Goal: Task Accomplishment & Management: Manage account settings

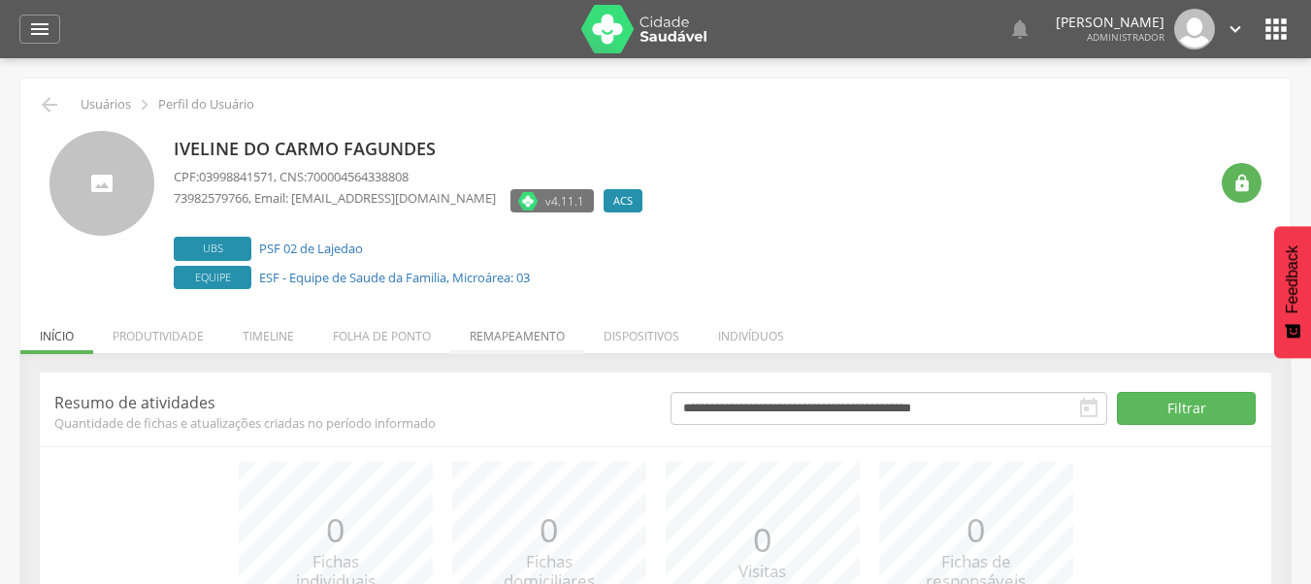
click at [549, 346] on li "Remapeamento" at bounding box center [517, 332] width 134 height 46
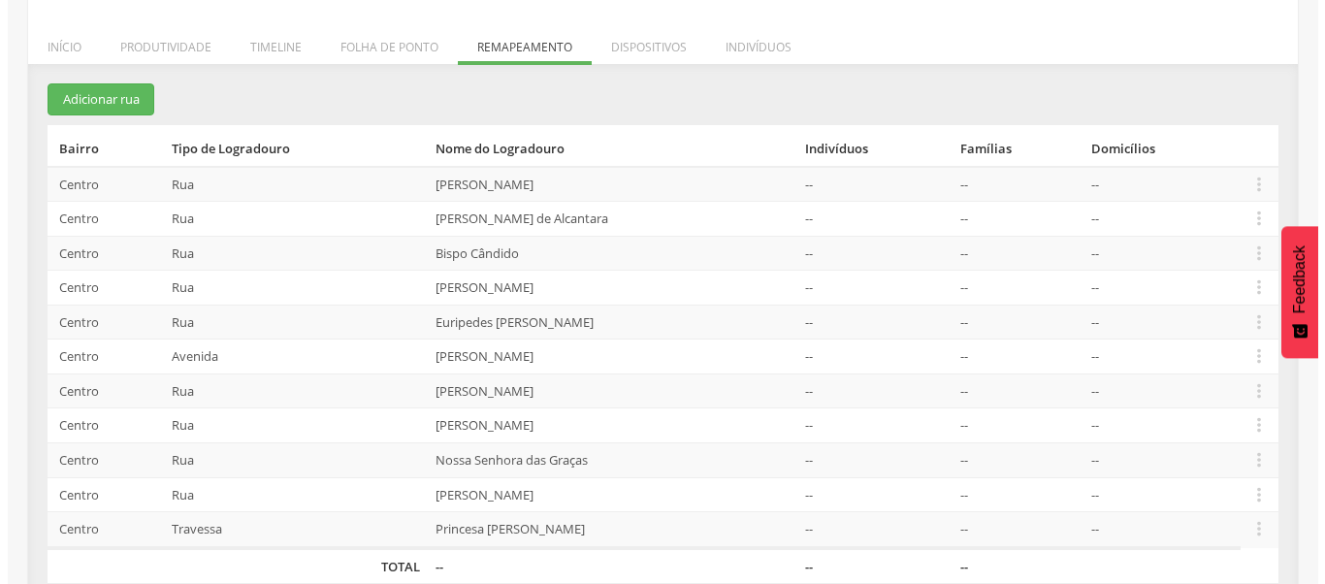
scroll to position [291, 0]
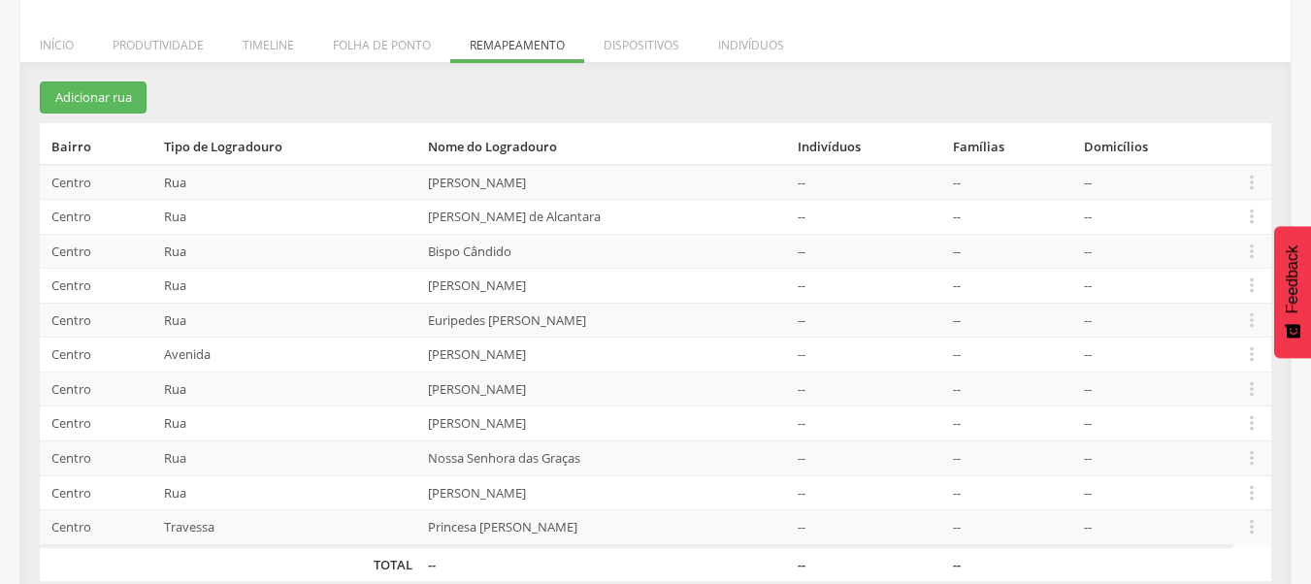
click at [532, 191] on td "[PERSON_NAME]" at bounding box center [605, 182] width 371 height 35
click at [1241, 185] on icon "" at bounding box center [1251, 182] width 21 height 21
click at [1204, 103] on link "Desalocar famílias" at bounding box center [1184, 105] width 153 height 24
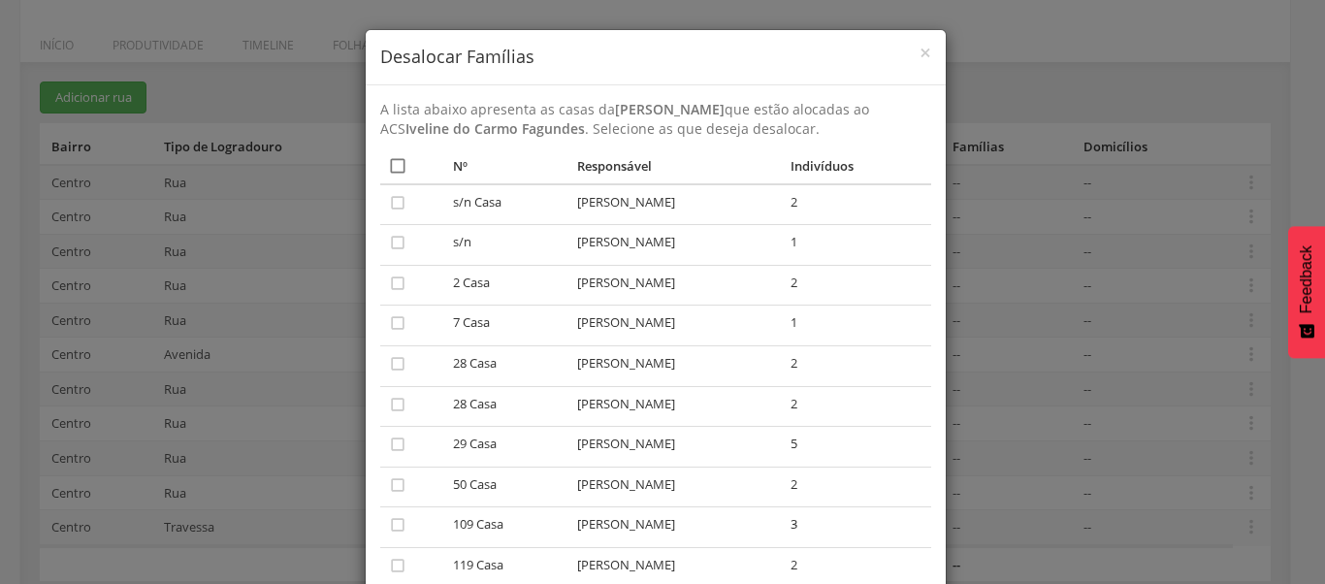
click at [392, 158] on icon "" at bounding box center [397, 165] width 19 height 19
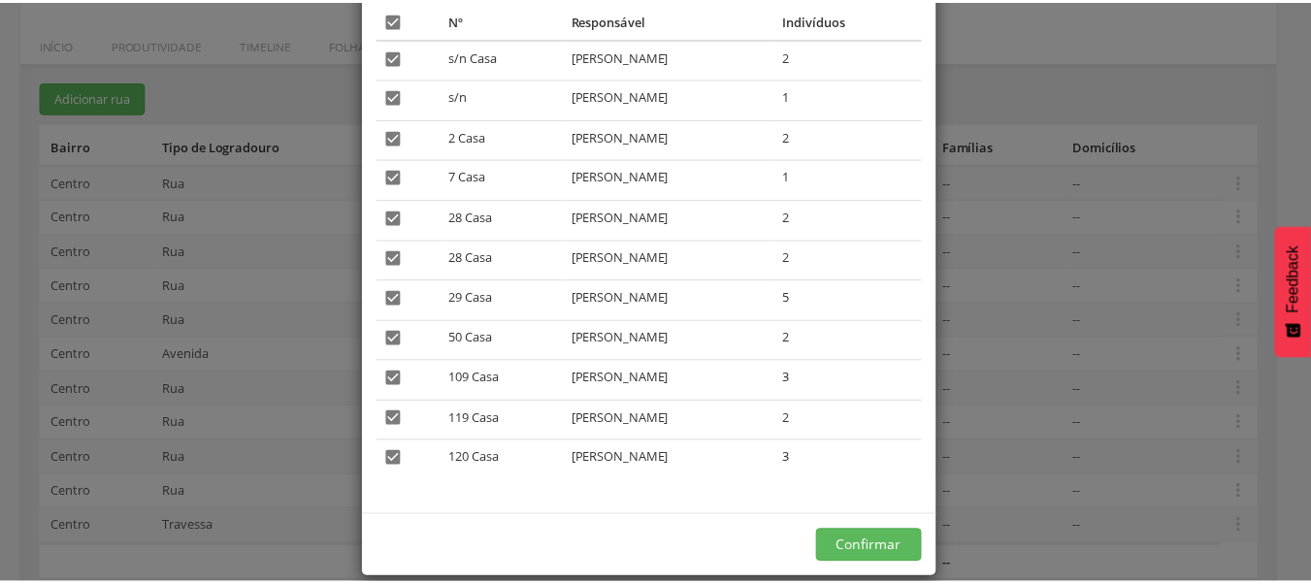
scroll to position [171, 0]
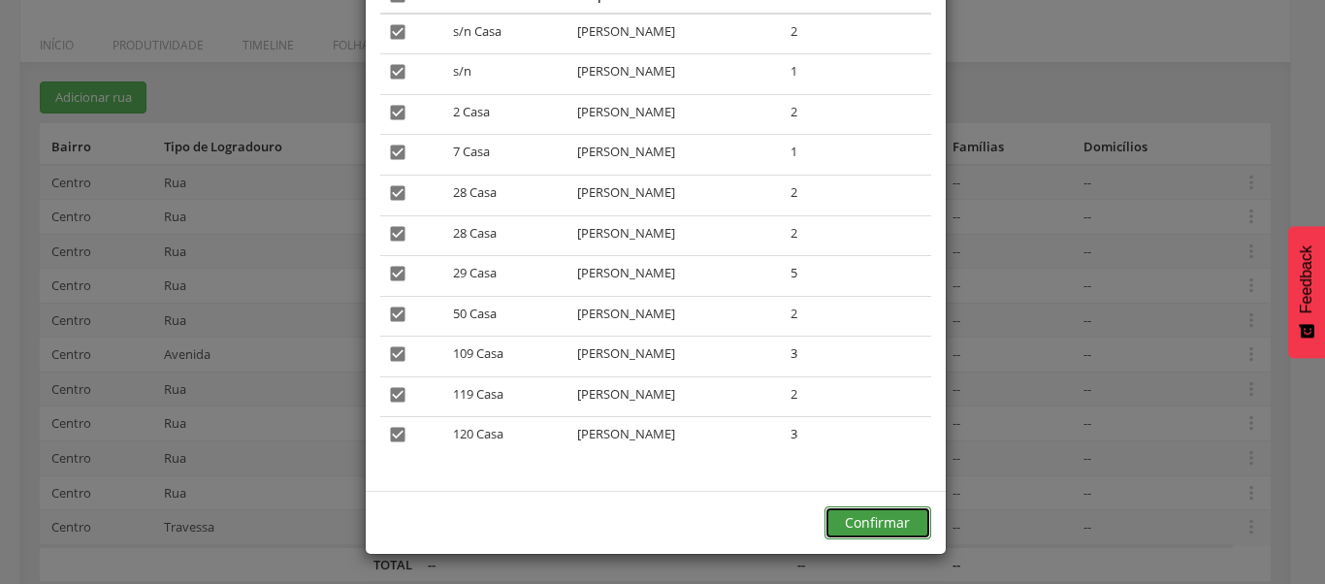
click at [862, 522] on button "Confirmar" at bounding box center [878, 522] width 107 height 33
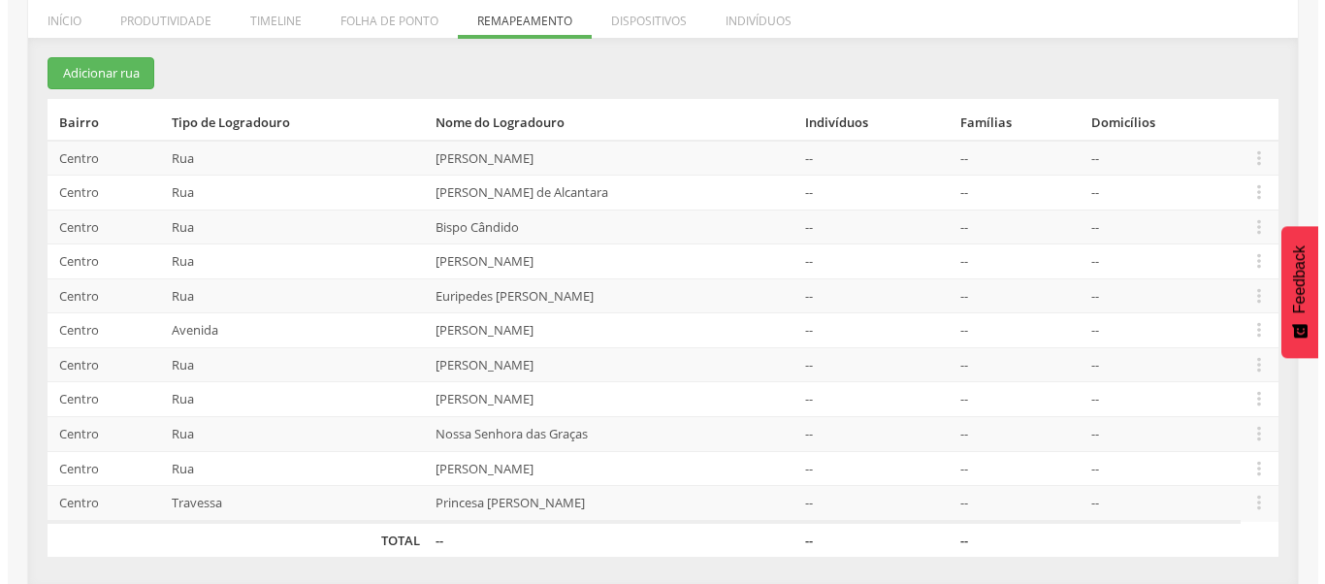
scroll to position [318, 0]
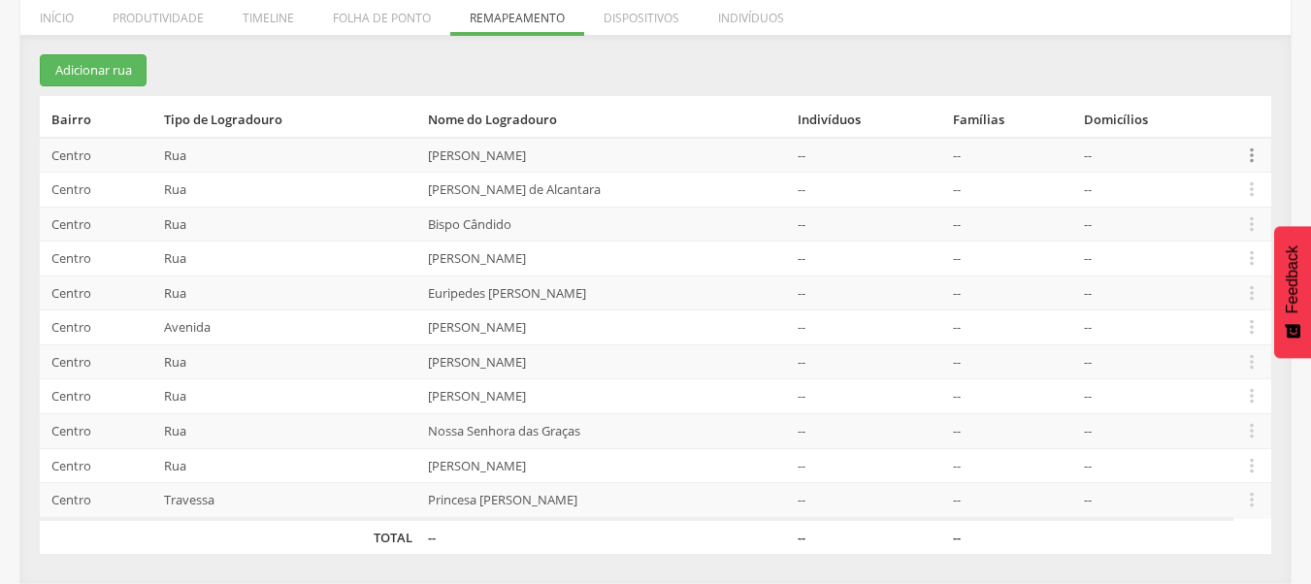
click at [1245, 150] on icon "" at bounding box center [1251, 155] width 21 height 21
click at [1202, 62] on link "Alocar famílias" at bounding box center [1184, 55] width 153 height 24
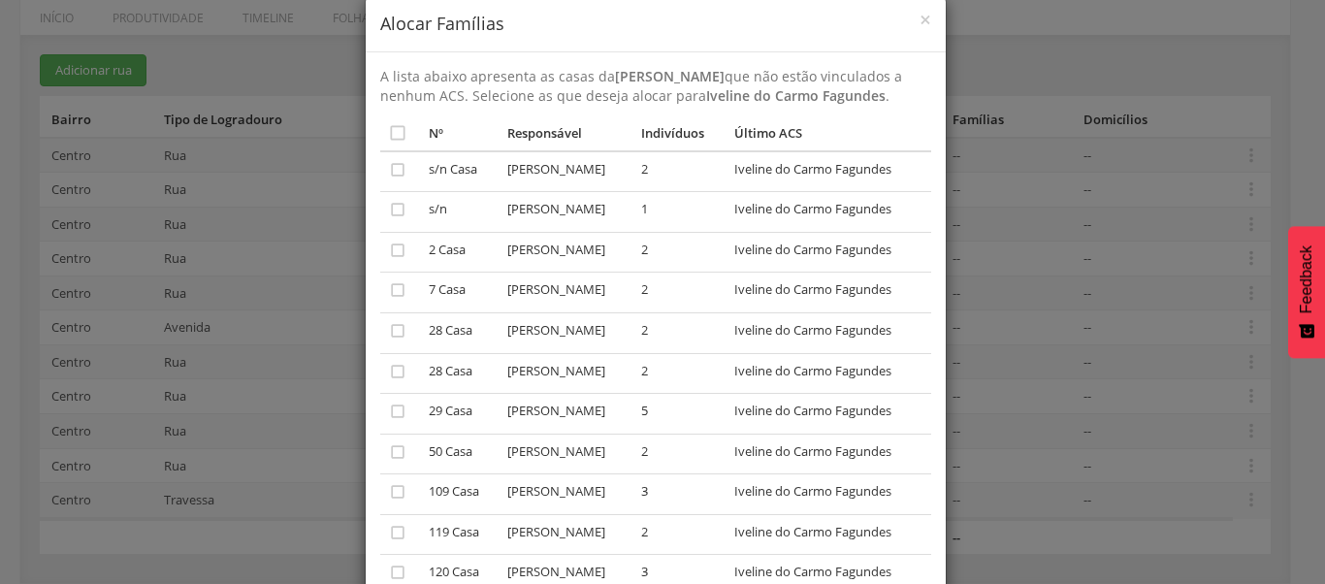
scroll to position [0, 0]
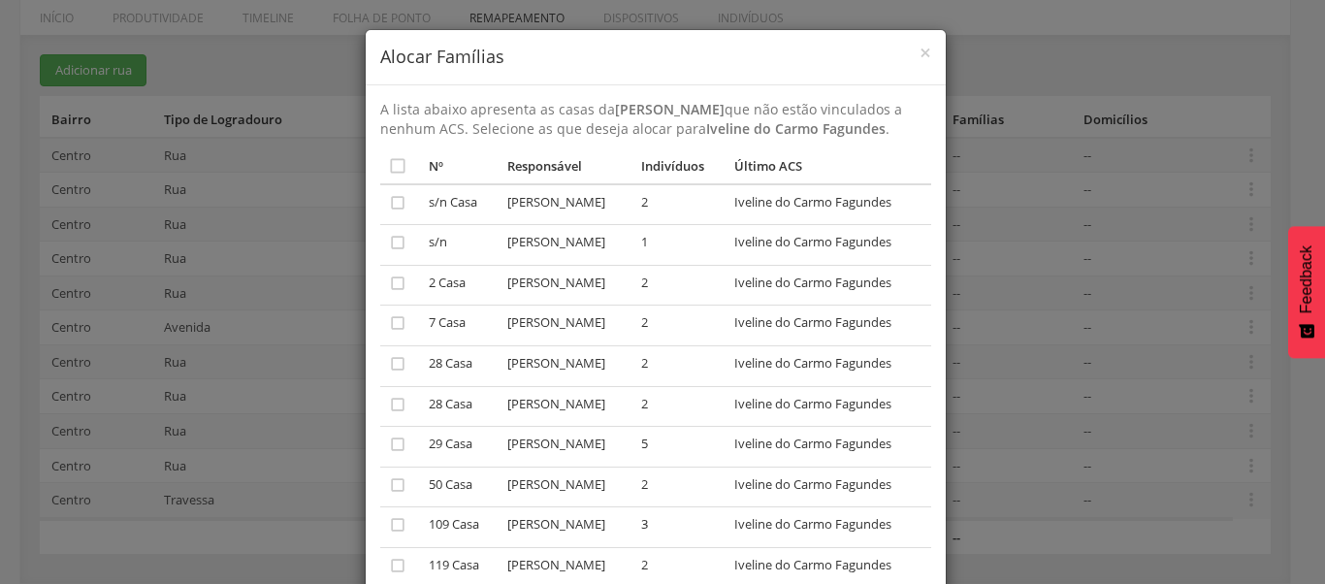
drag, startPoint x: 602, startPoint y: 107, endPoint x: 736, endPoint y: 106, distance: 133.9
click at [736, 106] on p "A lista abaixo apresenta as casas da Antônio Rocha Mota que não estão vinculado…" at bounding box center [655, 119] width 551 height 39
copy strong "[PERSON_NAME]"
click at [1000, 183] on div "× Alocar Famílias A lista abaixo apresenta as casas da Antônio Rocha Mota que n…" at bounding box center [662, 292] width 1325 height 584
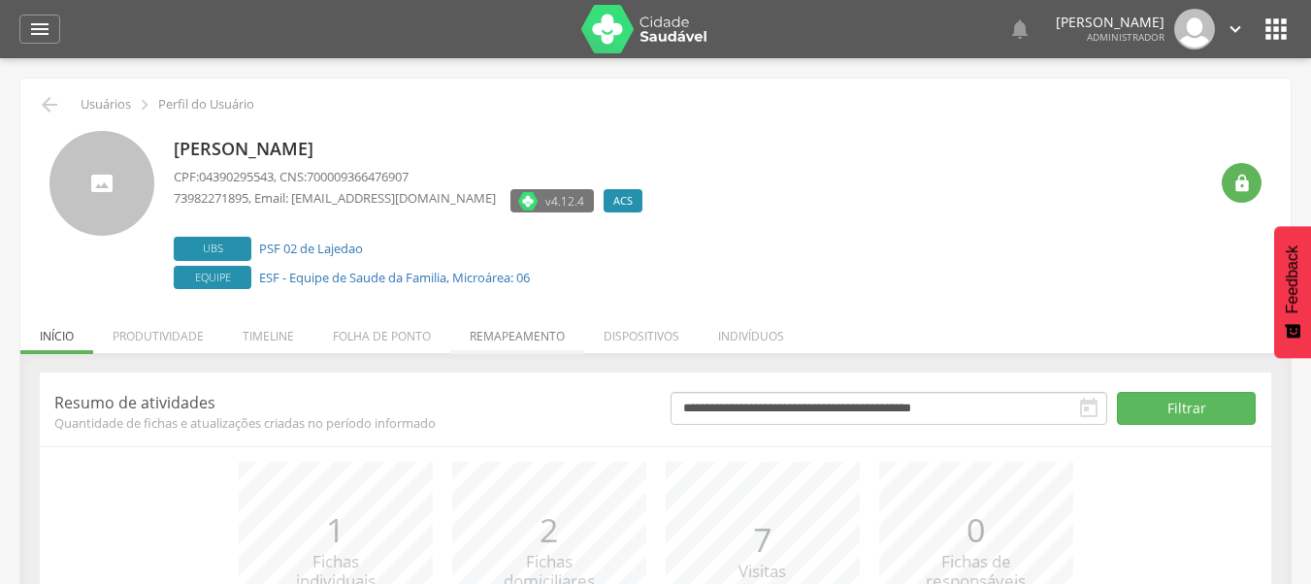
click at [516, 325] on li "Remapeamento" at bounding box center [517, 332] width 134 height 46
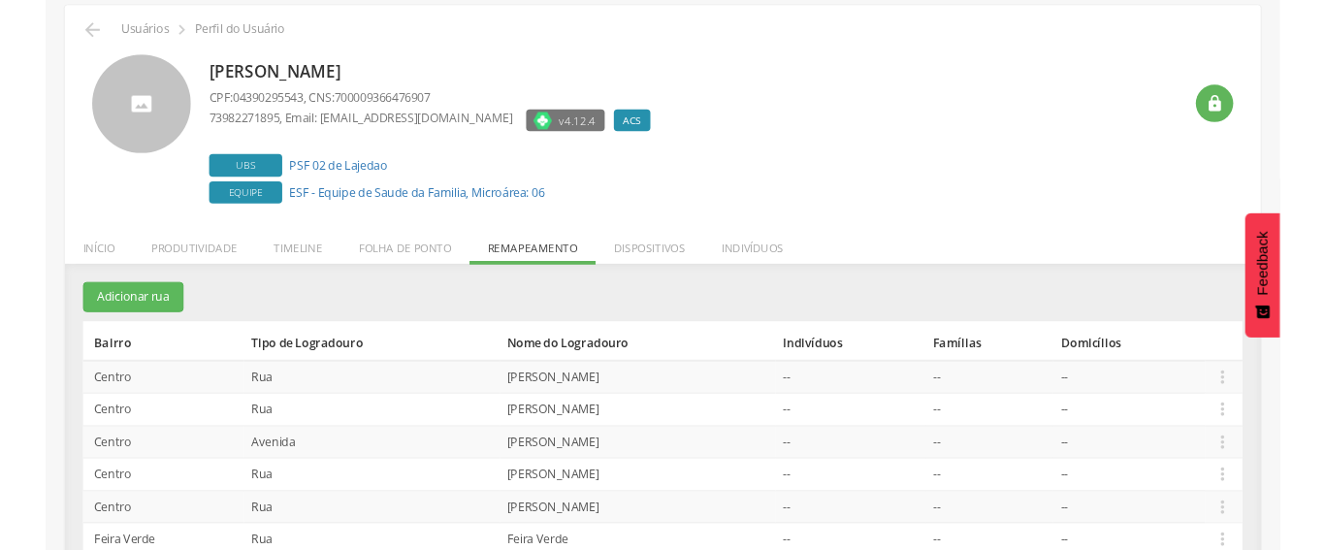
scroll to position [146, 0]
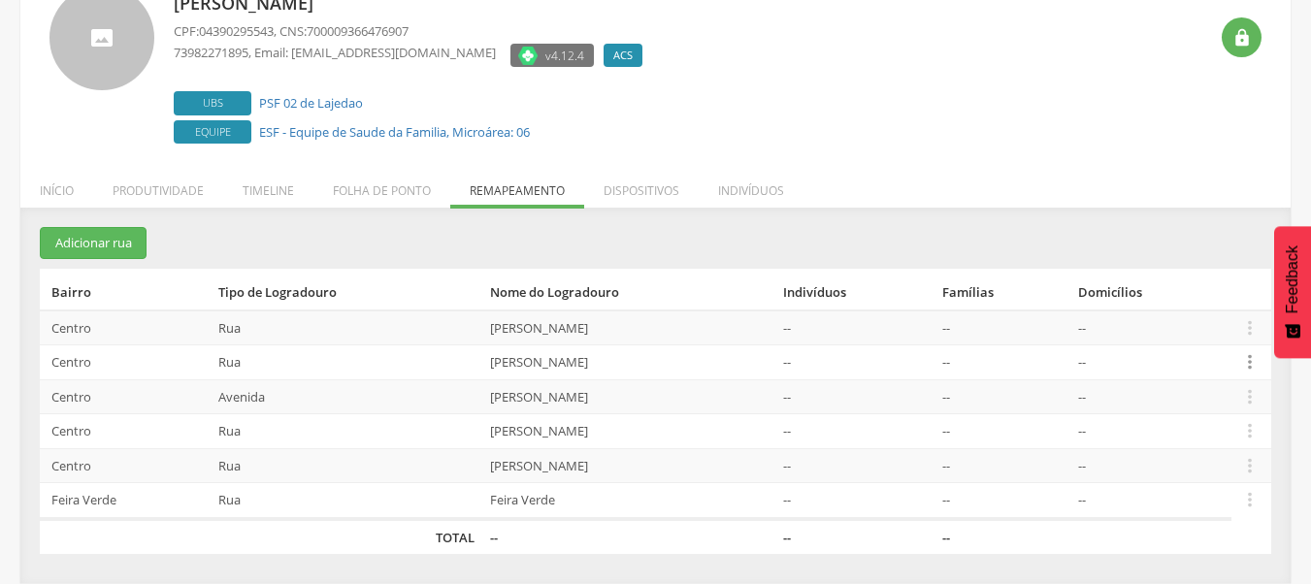
click at [1246, 358] on icon "" at bounding box center [1249, 361] width 21 height 21
click at [1212, 259] on link "Alocar famílias" at bounding box center [1182, 261] width 153 height 24
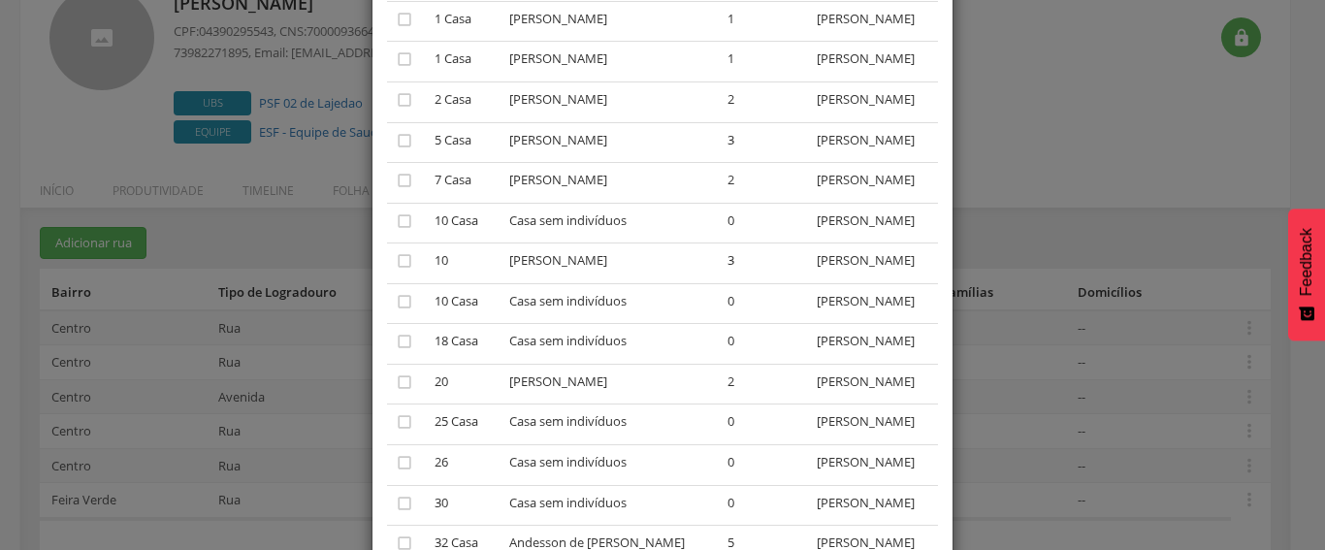
scroll to position [291, 0]
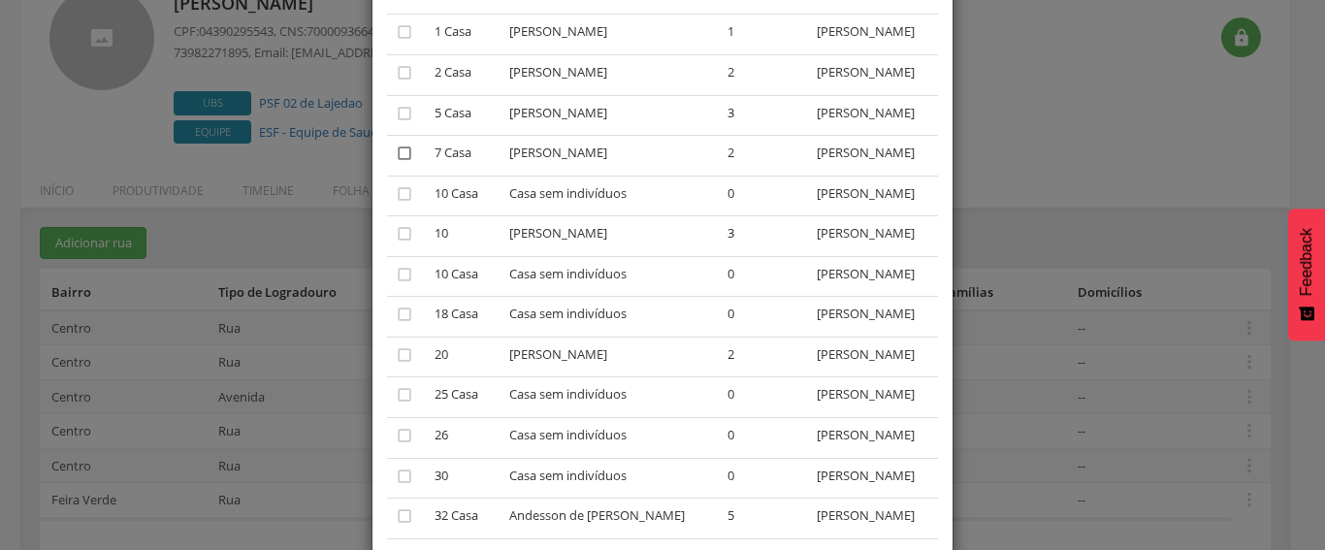
click at [395, 163] on icon "" at bounding box center [404, 153] width 19 height 19
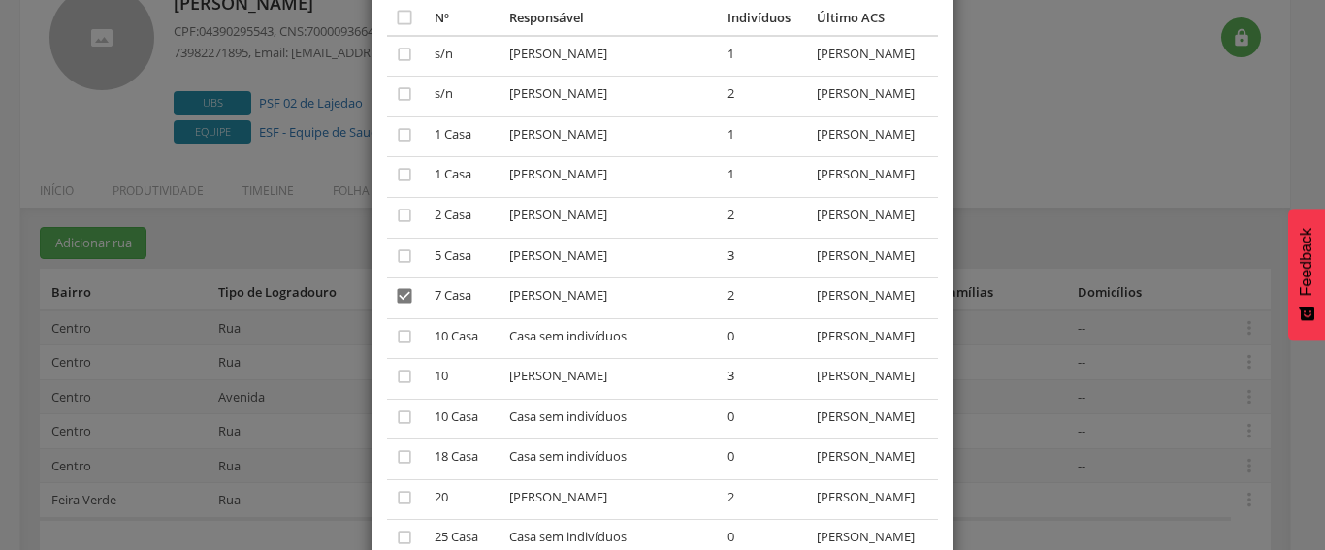
scroll to position [194, 0]
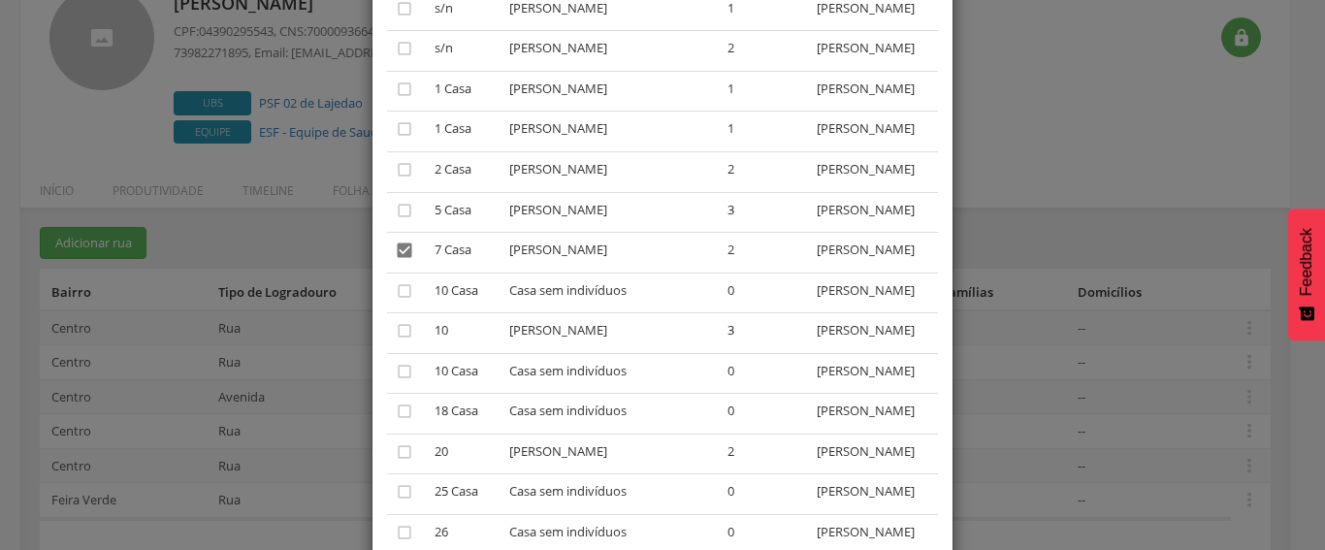
click at [401, 260] on icon "" at bounding box center [404, 250] width 19 height 19
click at [974, 170] on div "× Alocar Famílias A lista abaixo apresenta as casas da [PERSON_NAME] que não es…" at bounding box center [662, 275] width 1325 height 550
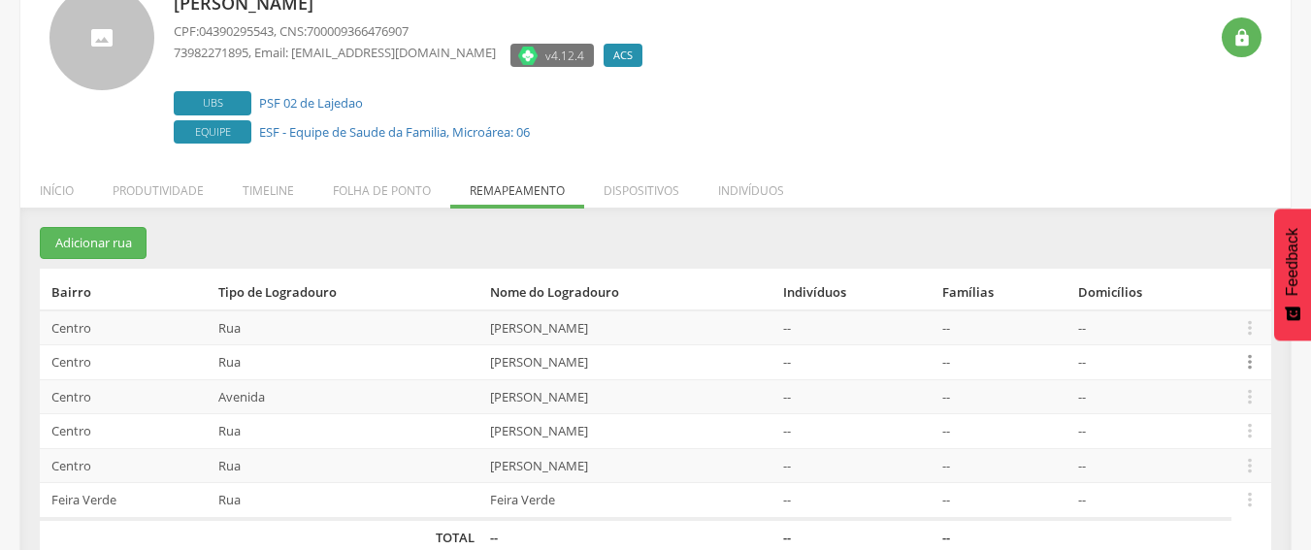
click at [1243, 366] on icon "" at bounding box center [1249, 361] width 21 height 21
click at [1213, 296] on link "Desalocar famílias" at bounding box center [1182, 286] width 153 height 24
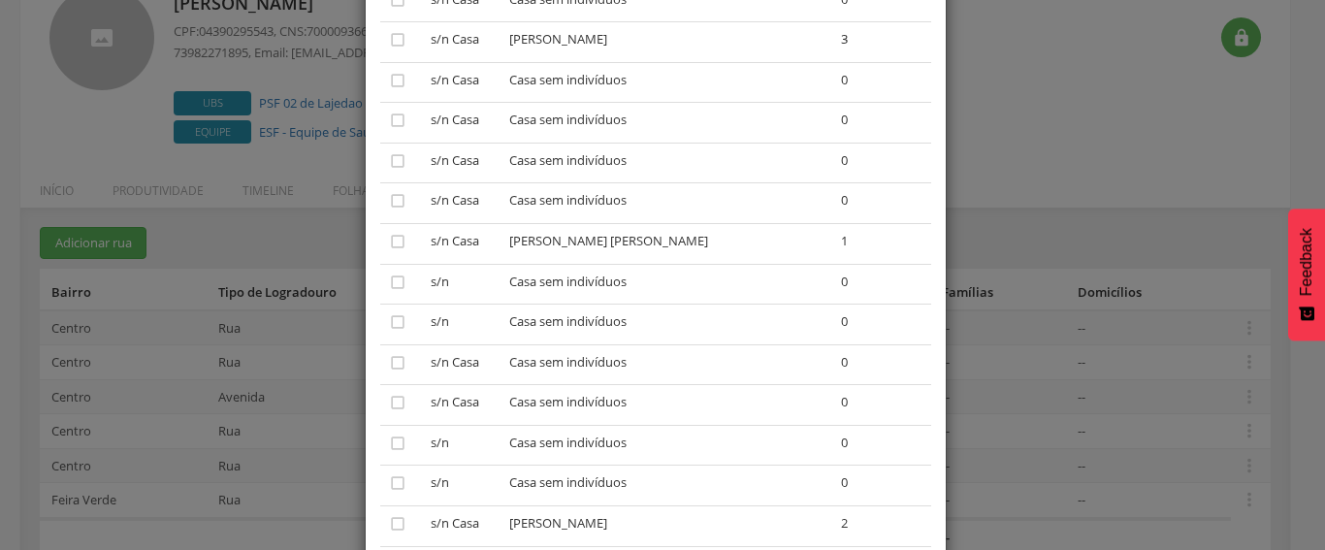
scroll to position [0, 0]
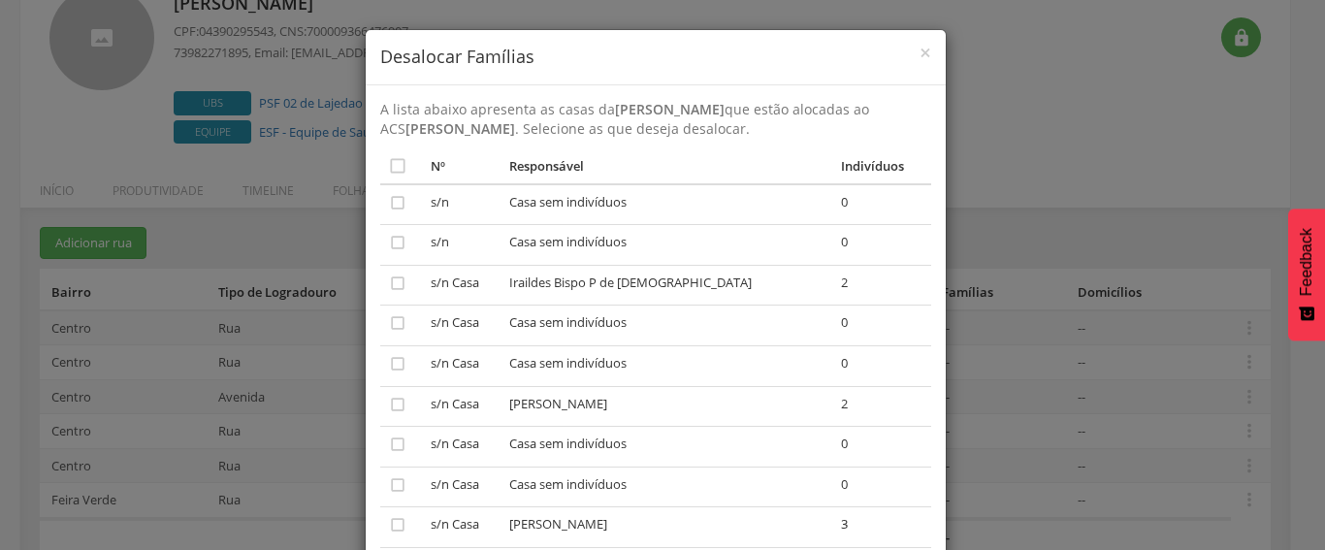
click at [1010, 185] on div "× Desalocar Famílias A lista abaixo apresenta as casas da [PERSON_NAME] que est…" at bounding box center [662, 275] width 1325 height 550
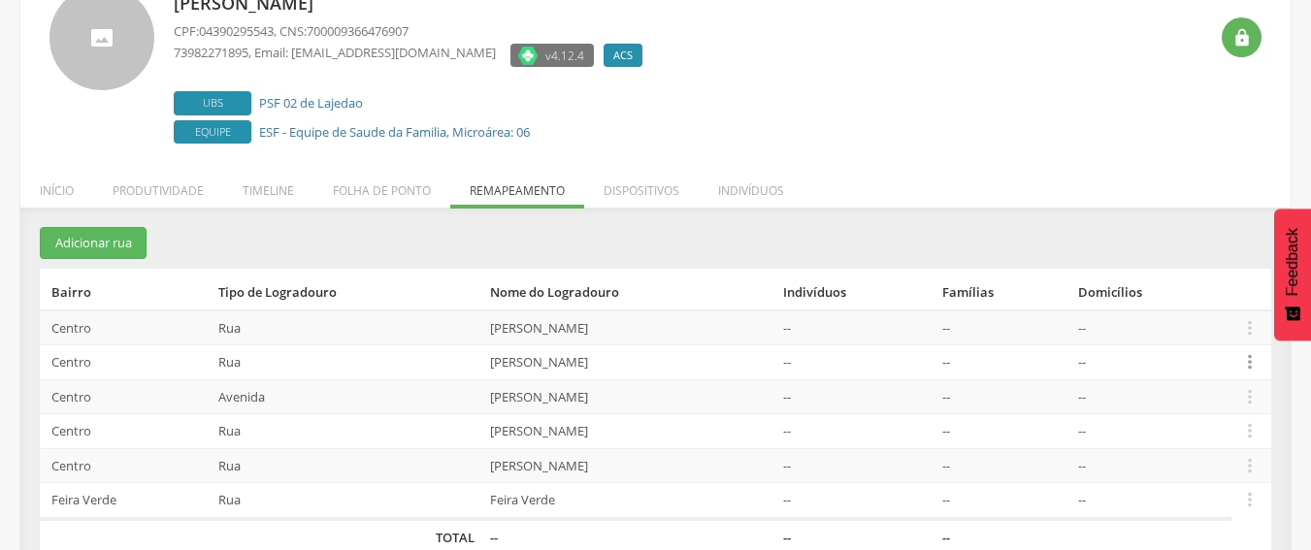
click at [1245, 365] on icon "" at bounding box center [1249, 361] width 21 height 21
click at [1210, 266] on link "Alocar famílias" at bounding box center [1182, 261] width 153 height 24
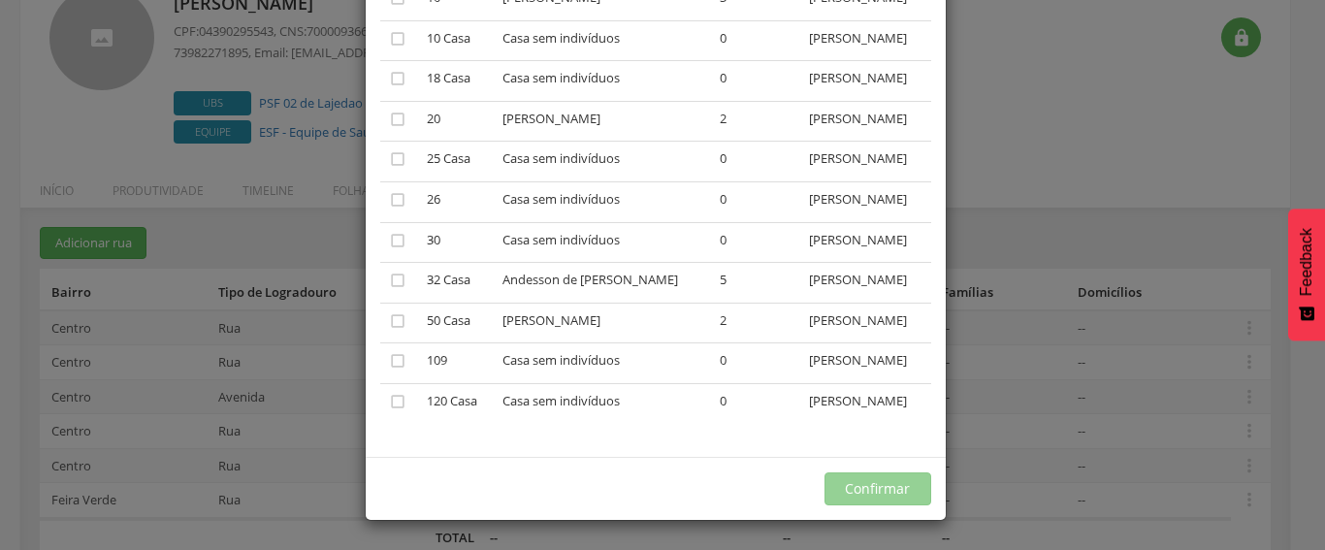
scroll to position [759, 0]
click at [380, 303] on td "" at bounding box center [400, 323] width 40 height 41
click at [389, 311] on icon "" at bounding box center [397, 320] width 19 height 19
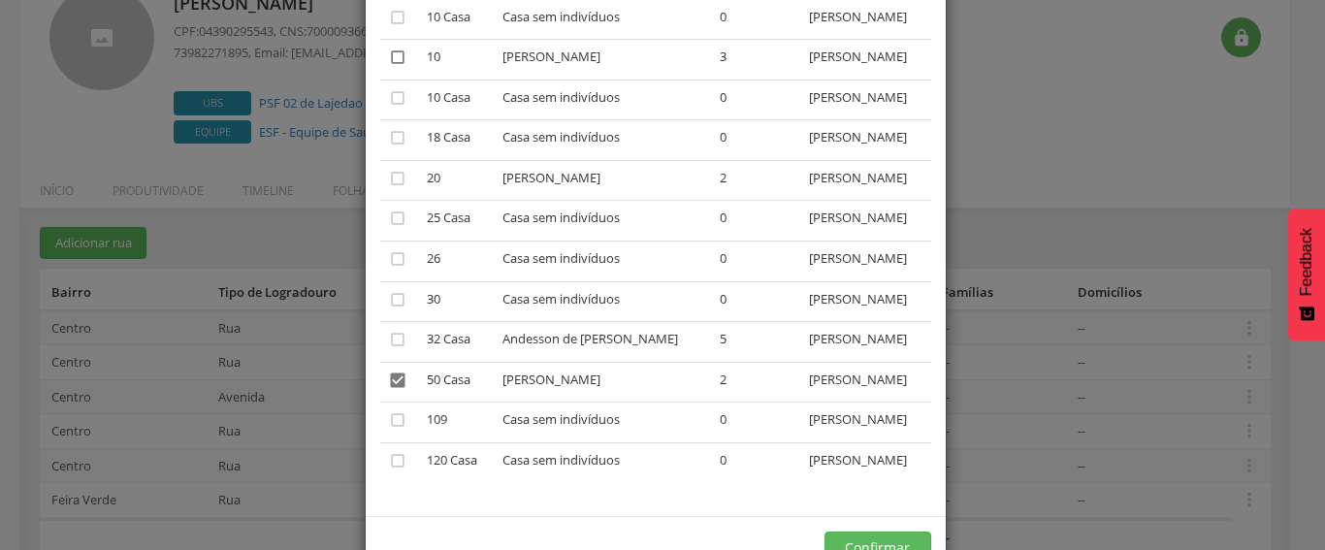
click at [394, 67] on icon "" at bounding box center [397, 57] width 19 height 19
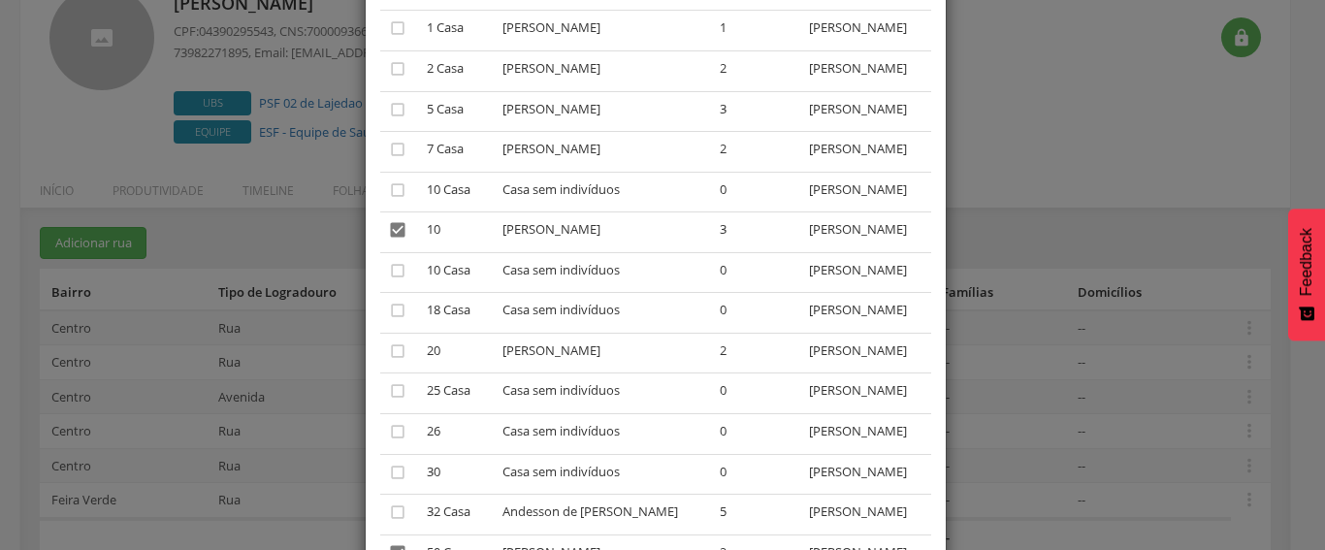
scroll to position [274, 0]
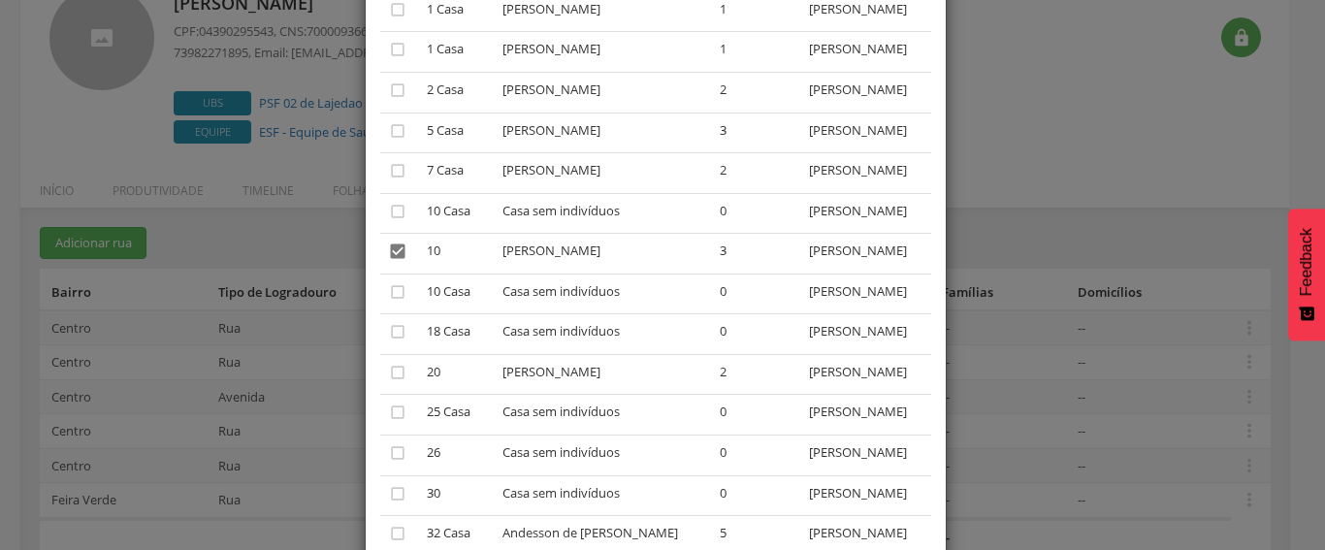
click at [1083, 131] on div "× Alocar Famílias A lista abaixo apresenta as casas da [PERSON_NAME] que não es…" at bounding box center [662, 275] width 1325 height 550
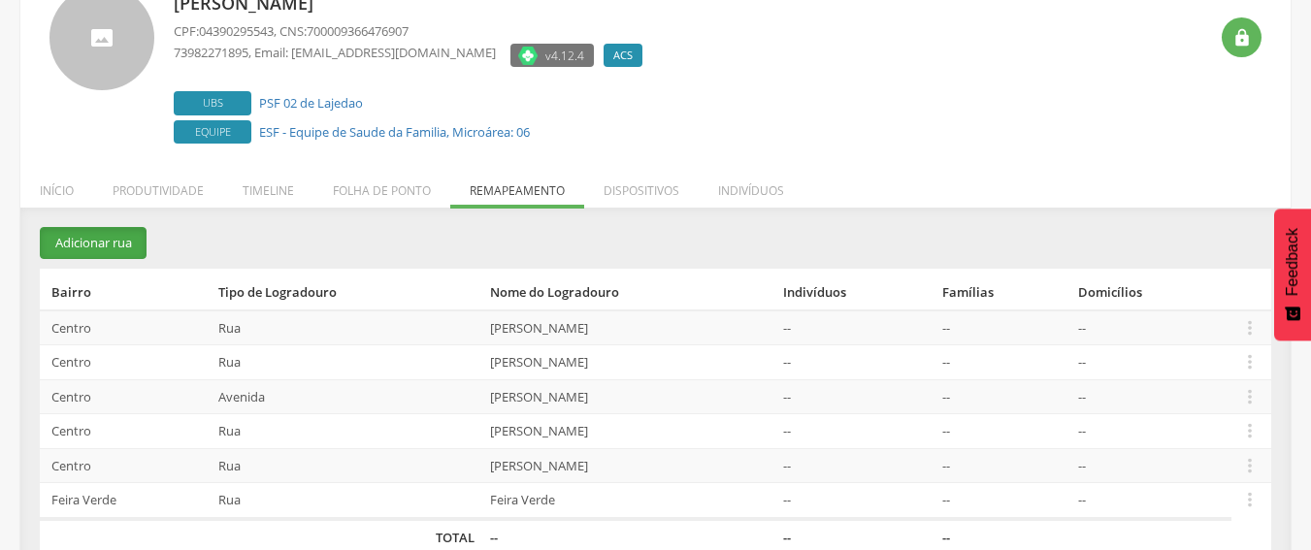
click at [104, 233] on button "Adicionar rua" at bounding box center [93, 243] width 107 height 32
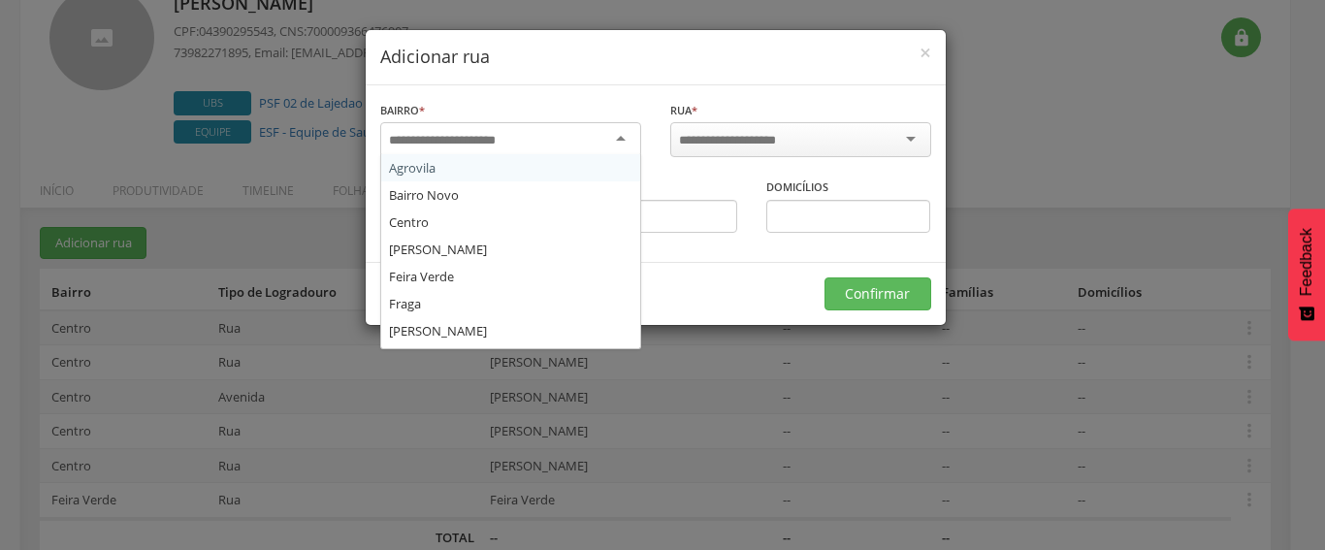
click at [470, 145] on input "select-one" at bounding box center [455, 140] width 132 height 17
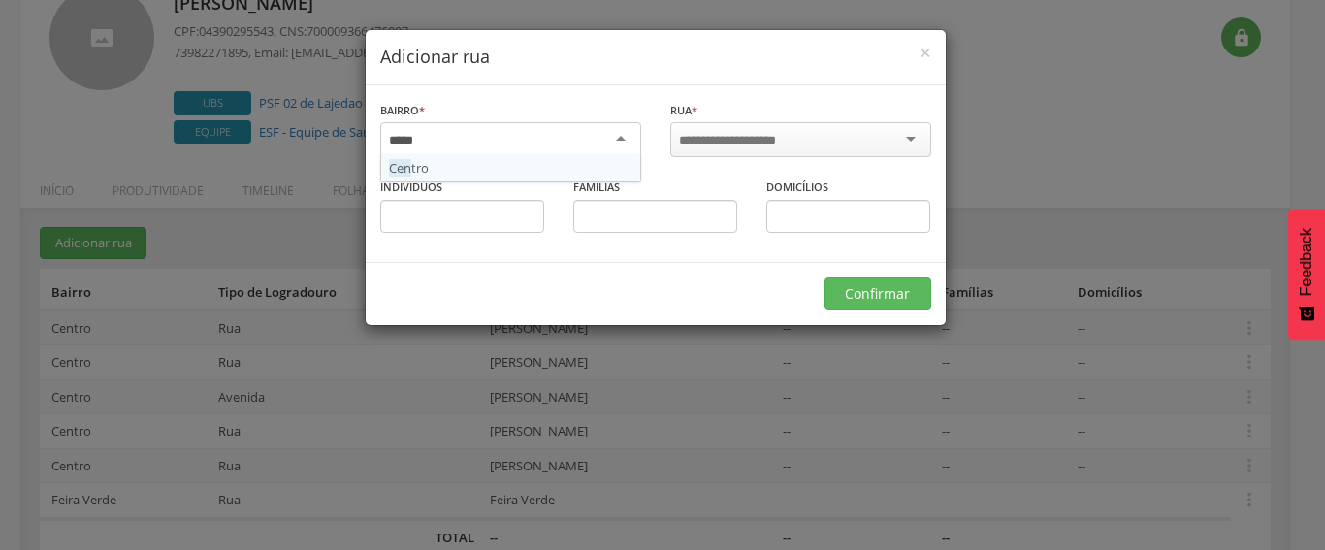
type input "******"
click at [735, 144] on input "select-one" at bounding box center [740, 140] width 123 height 17
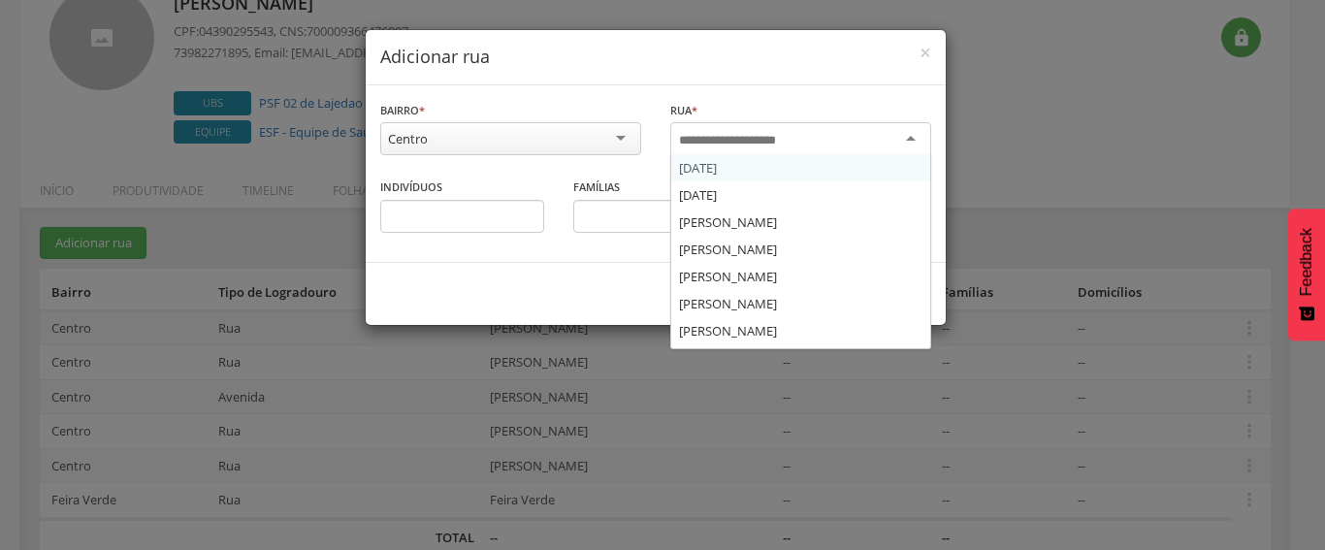
paste input "**********"
type input "**********"
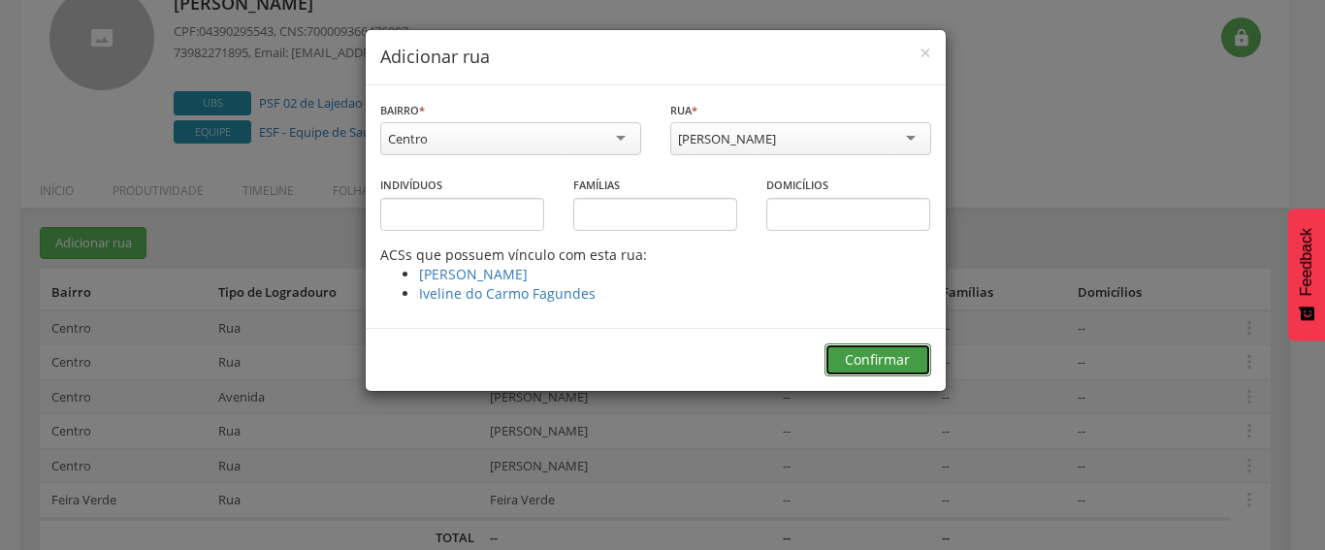
click at [861, 368] on button "Confirmar" at bounding box center [878, 359] width 107 height 33
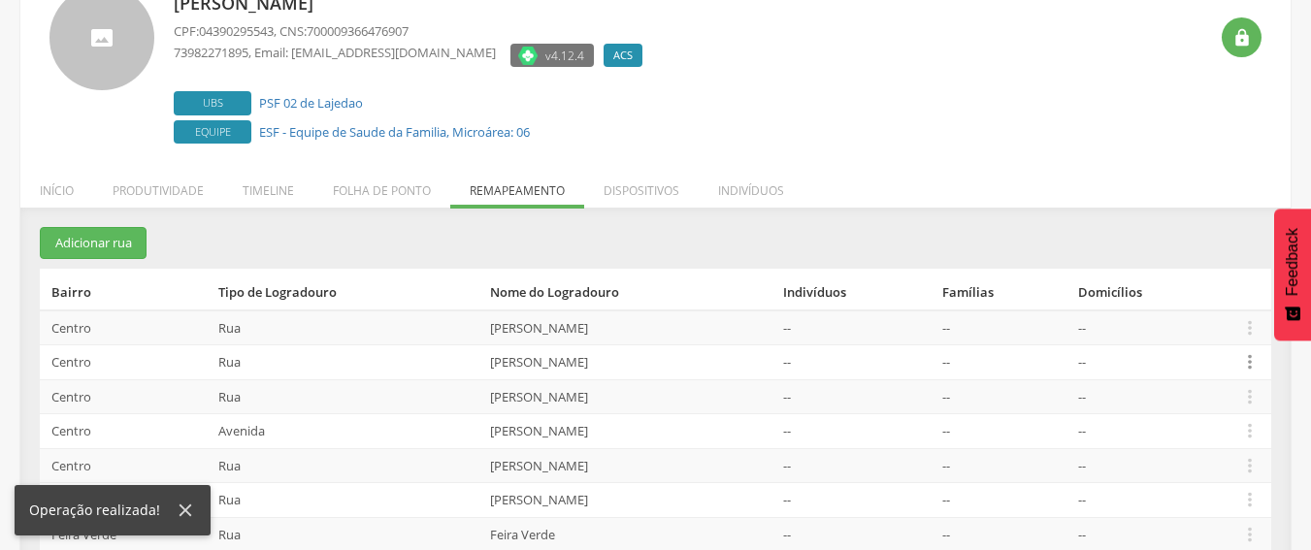
click at [1245, 364] on icon "" at bounding box center [1249, 361] width 21 height 21
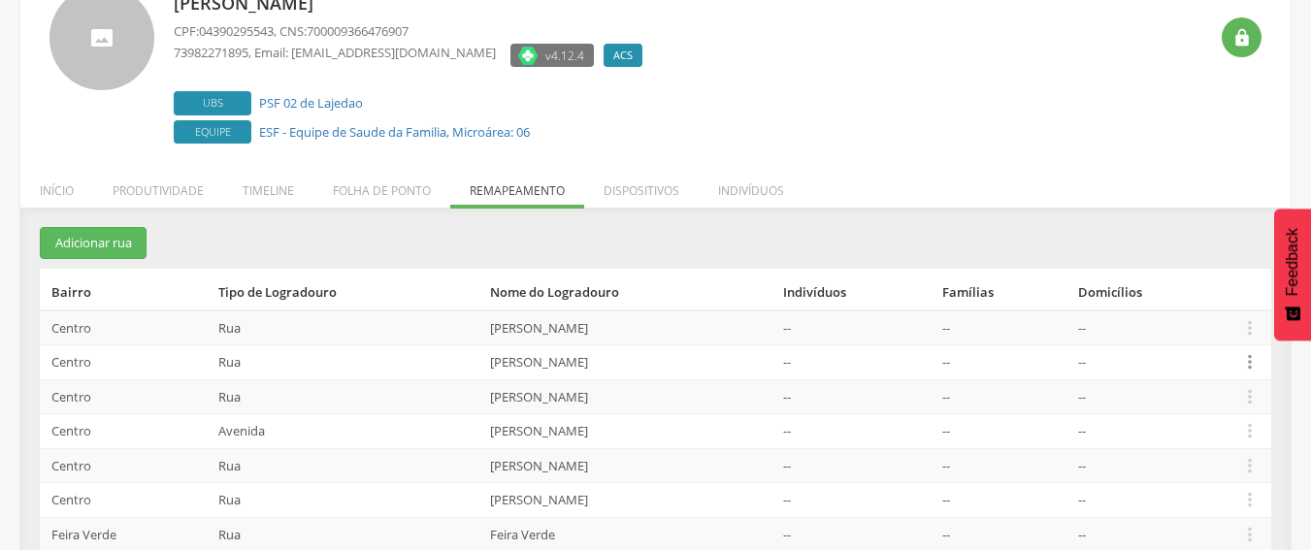
click at [1248, 362] on icon "" at bounding box center [1249, 361] width 21 height 21
click at [1188, 328] on link "Desvincular ACS" at bounding box center [1182, 332] width 153 height 24
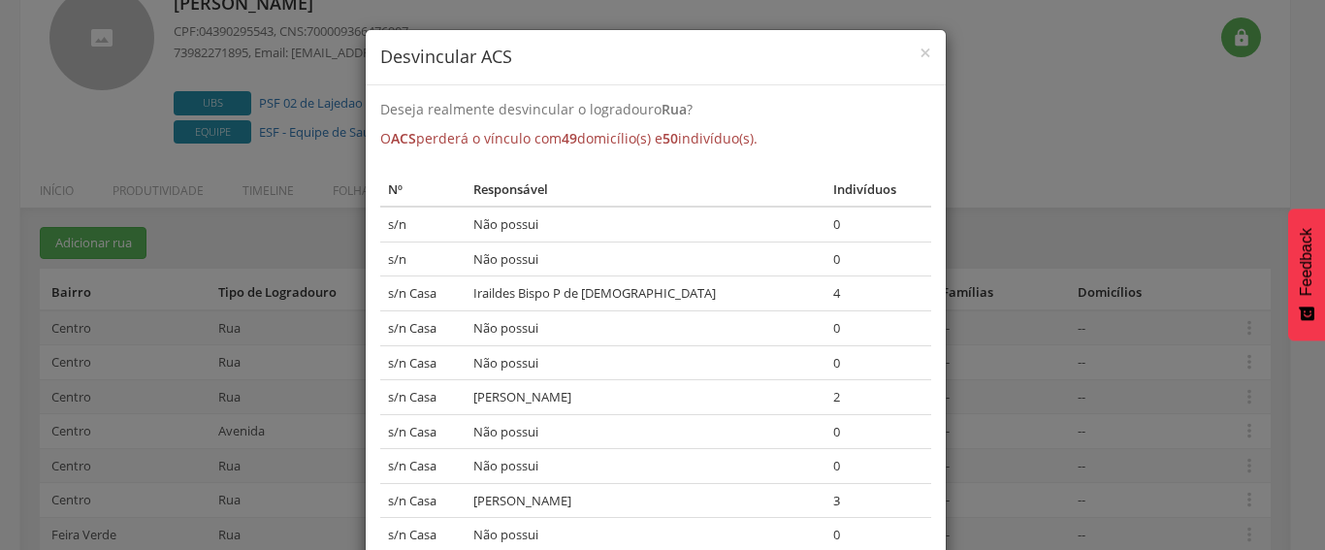
click at [901, 54] on h4 "Desvincular ACS" at bounding box center [655, 57] width 551 height 25
click at [914, 48] on div "× Desvincular ACS" at bounding box center [656, 57] width 580 height 55
click at [920, 48] on span "×" at bounding box center [926, 52] width 12 height 27
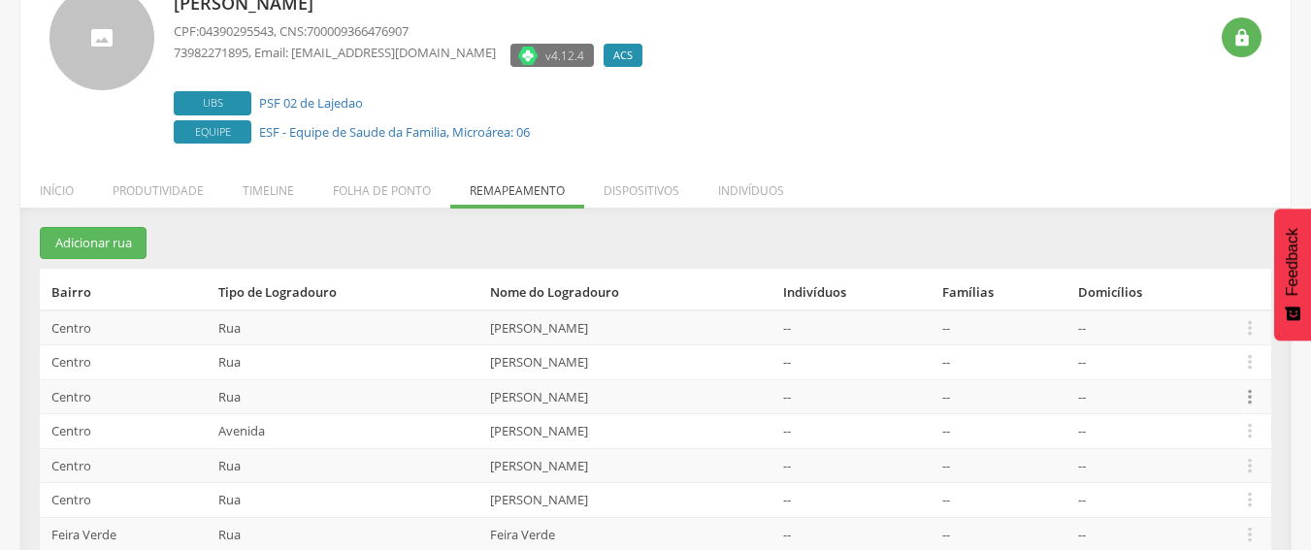
click at [1254, 397] on icon "" at bounding box center [1249, 396] width 21 height 21
click at [1186, 302] on link "Alocar famílias" at bounding box center [1182, 296] width 153 height 24
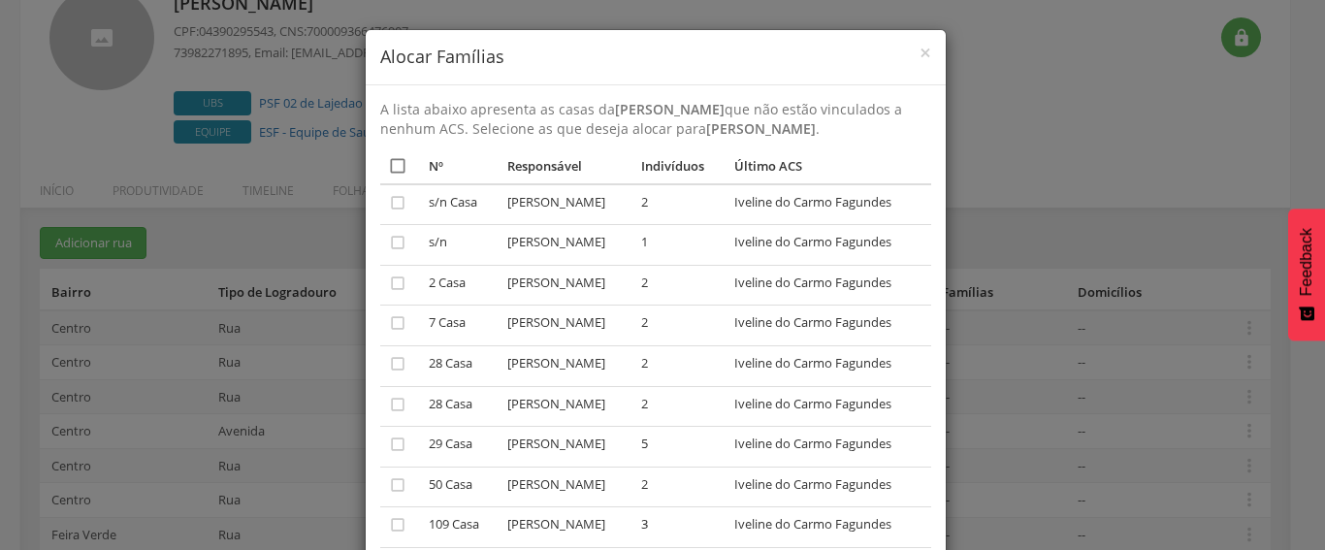
click at [388, 165] on icon "" at bounding box center [397, 165] width 19 height 19
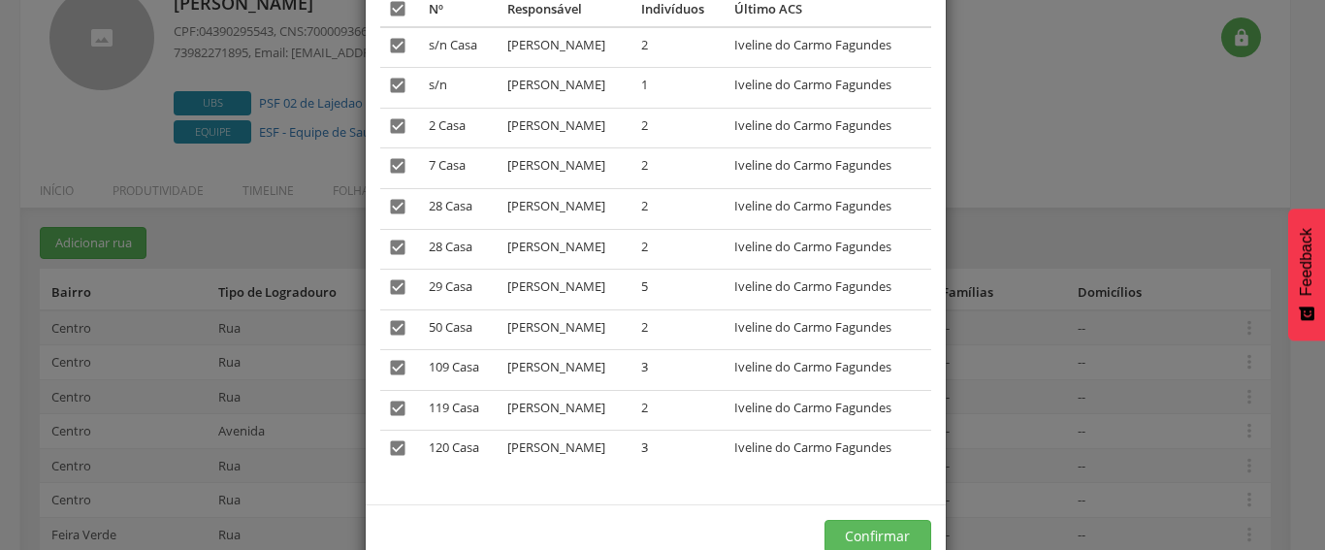
scroll to position [339, 0]
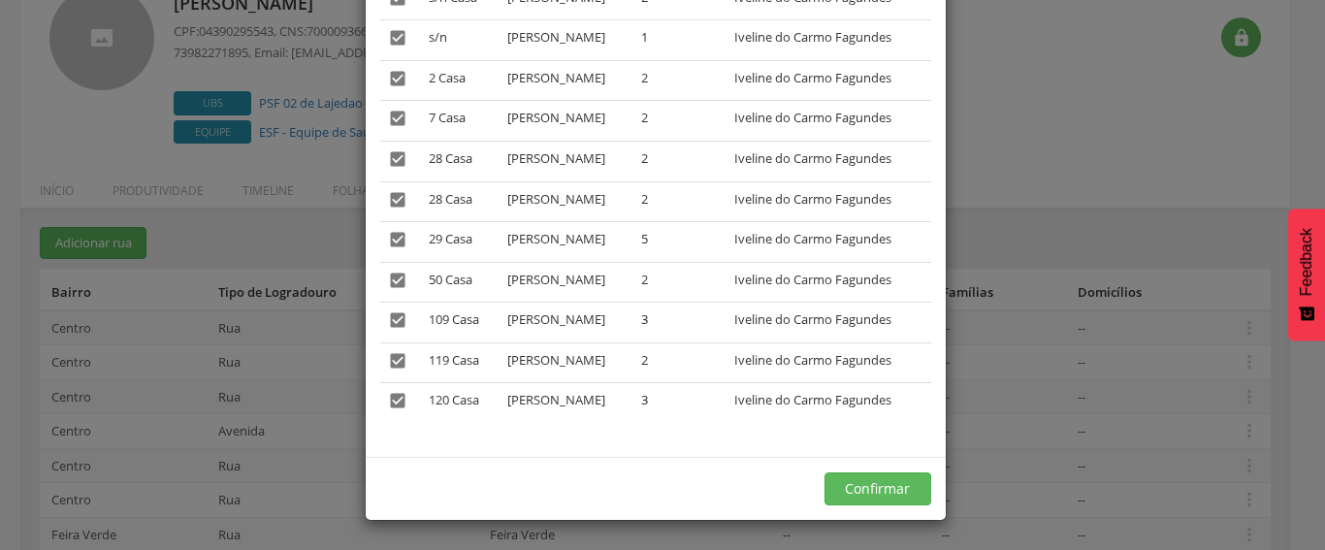
click at [1053, 450] on div "× Alocar Famílias A lista abaixo apresenta as casas da [PERSON_NAME] que não es…" at bounding box center [662, 275] width 1325 height 550
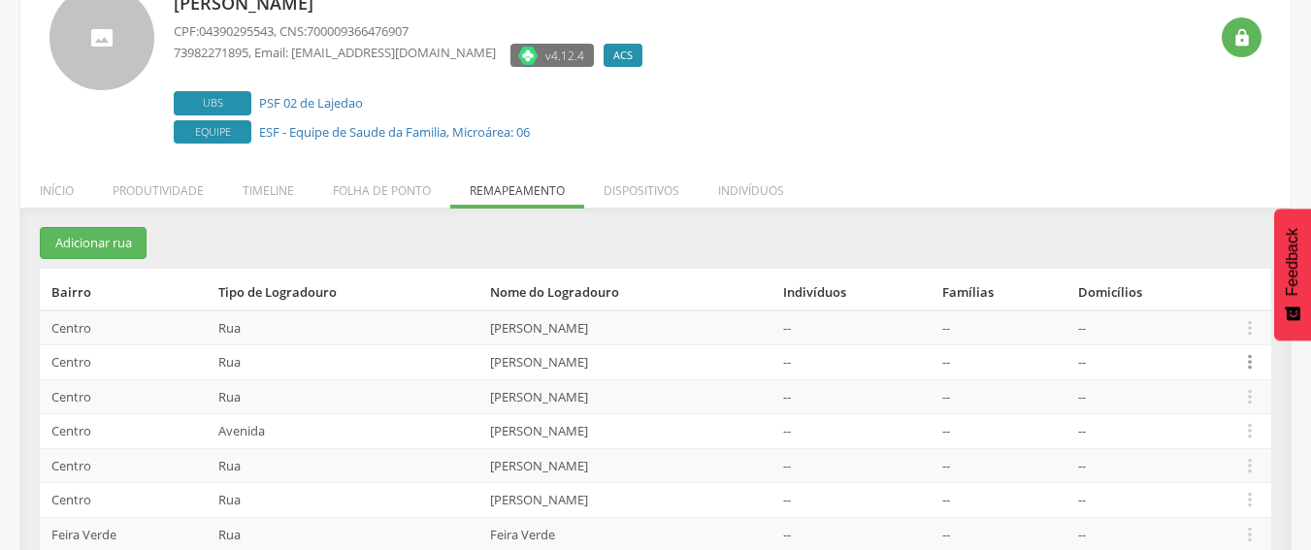
click at [1256, 365] on icon "" at bounding box center [1249, 361] width 21 height 21
click at [1168, 293] on link "Desalocar famílias" at bounding box center [1182, 286] width 153 height 24
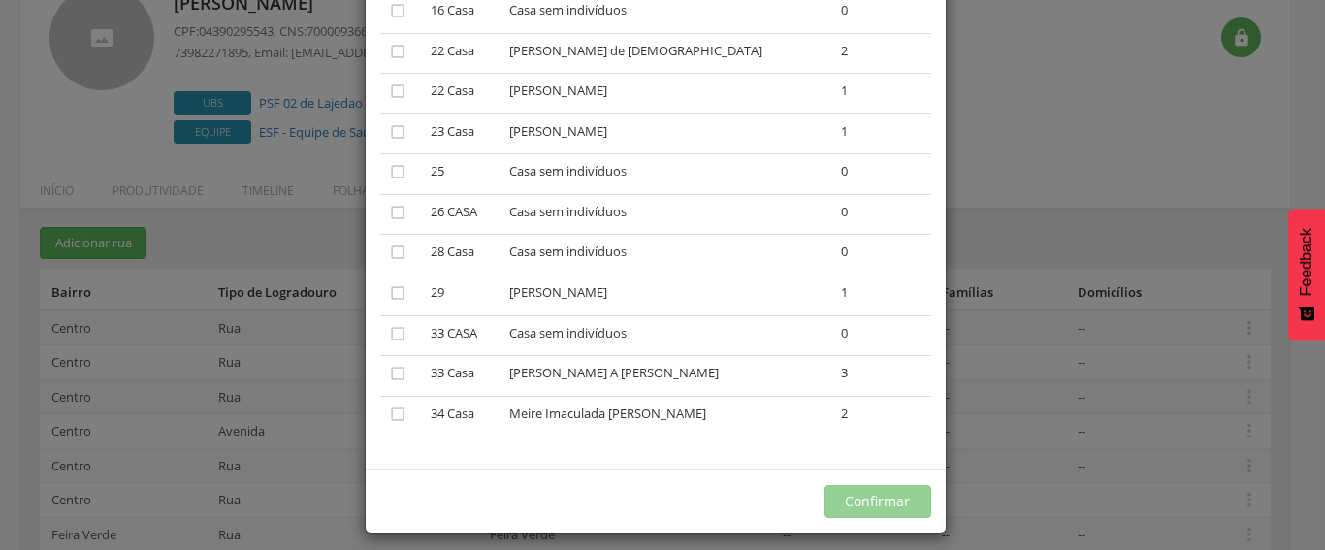
scroll to position [1737, 0]
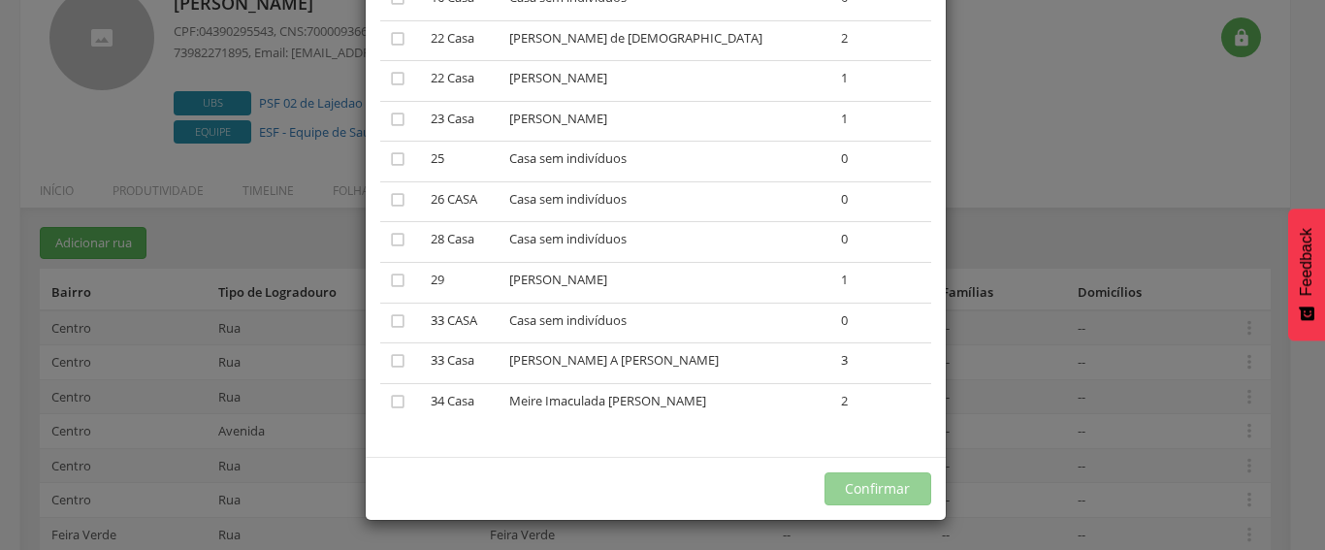
click at [963, 284] on div "× Desalocar Famílias A lista abaixo apresenta as casas da [PERSON_NAME] que est…" at bounding box center [662, 275] width 1325 height 550
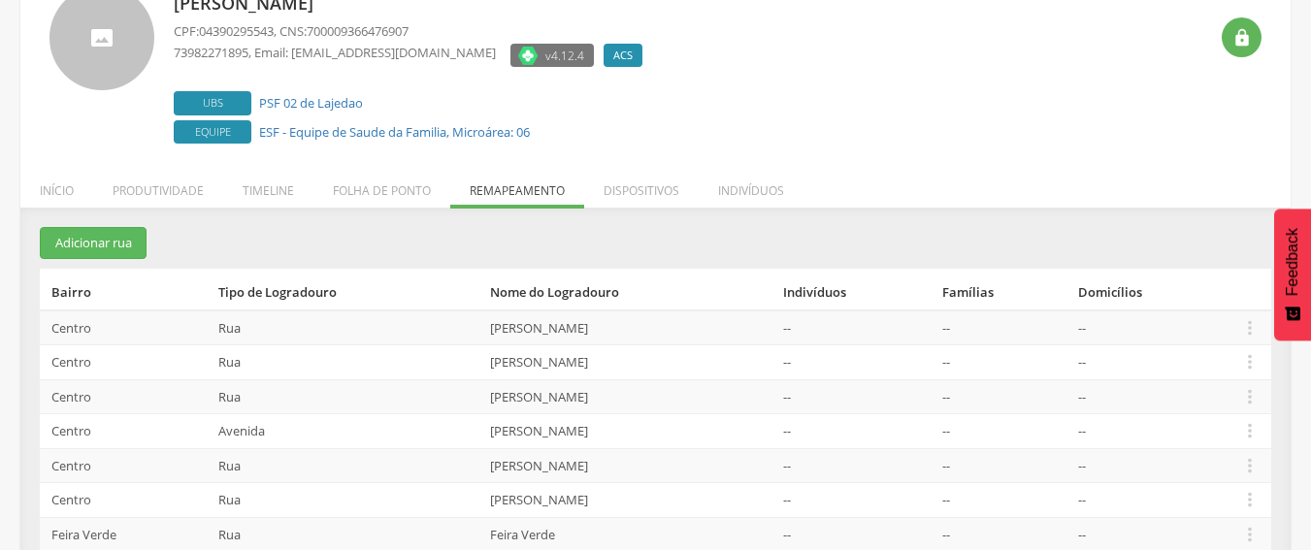
click at [1231, 392] on td "--" at bounding box center [1150, 396] width 161 height 35
click at [1240, 392] on icon "" at bounding box center [1249, 396] width 21 height 21
click at [1189, 288] on link "Alocar famílias" at bounding box center [1182, 296] width 153 height 24
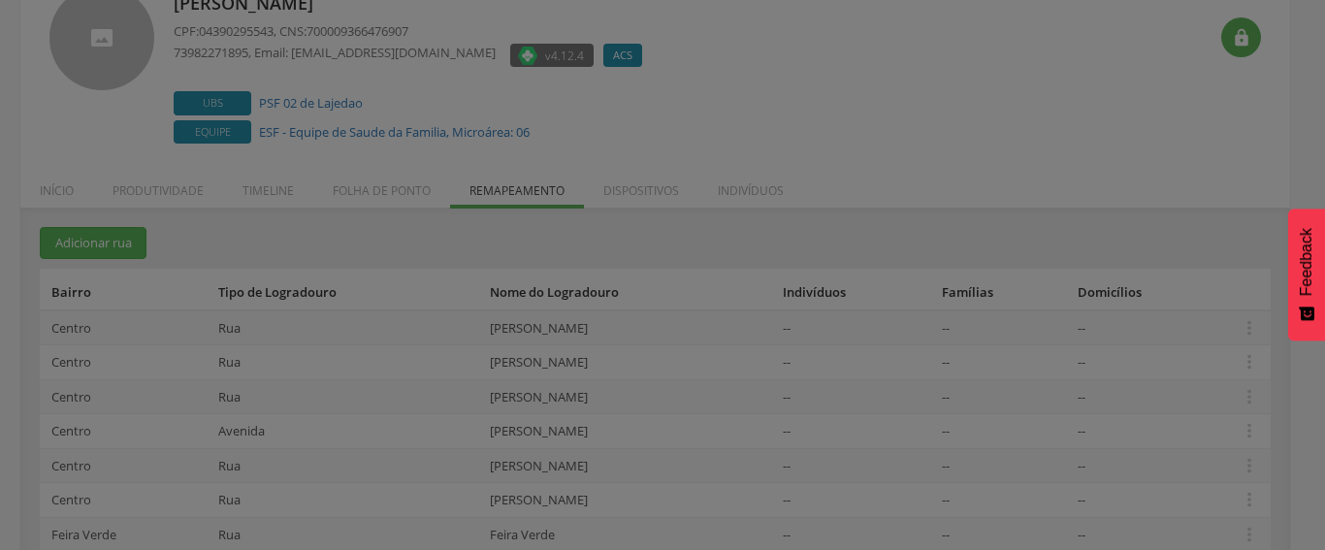
scroll to position [0, 0]
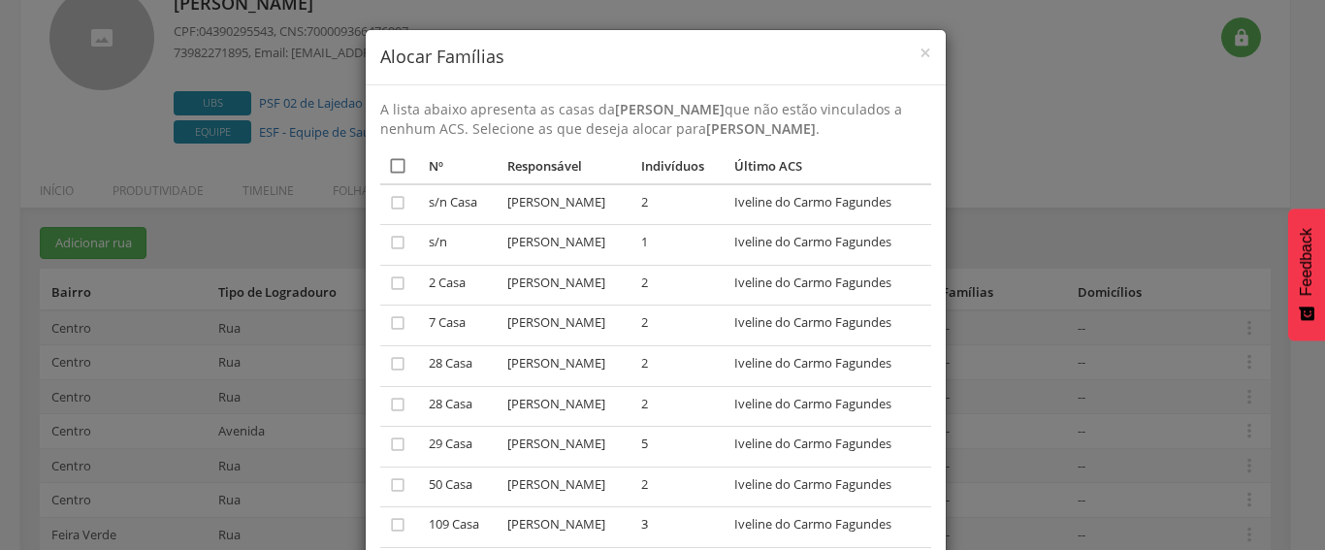
click at [388, 159] on icon "" at bounding box center [397, 165] width 19 height 19
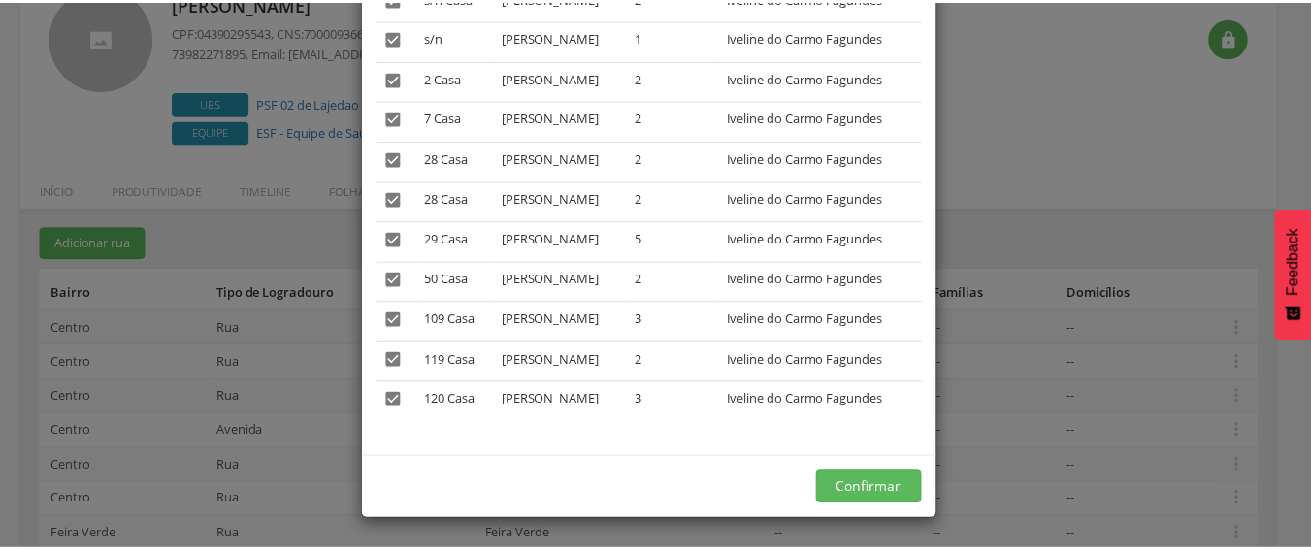
scroll to position [339, 0]
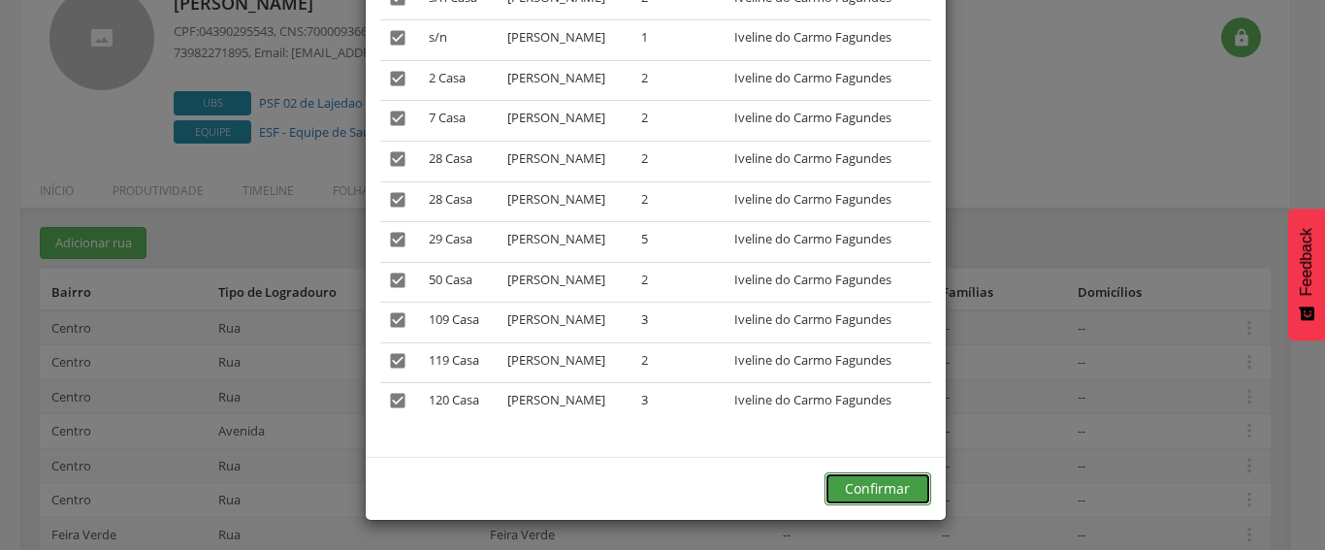
click at [843, 479] on button "Confirmar" at bounding box center [878, 488] width 107 height 33
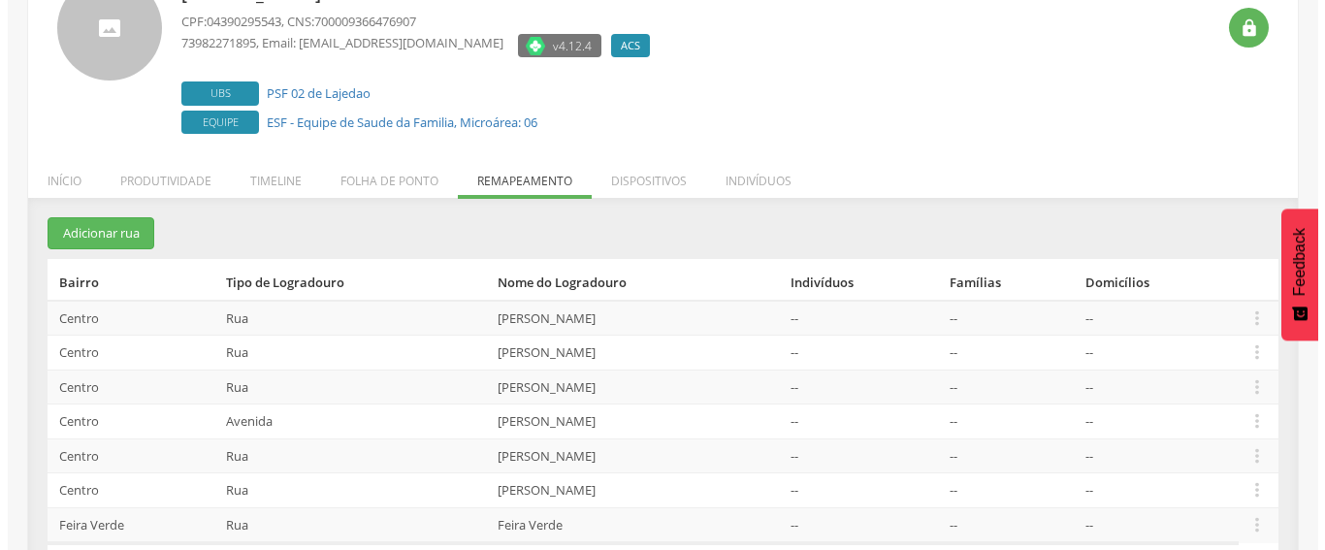
scroll to position [214, 0]
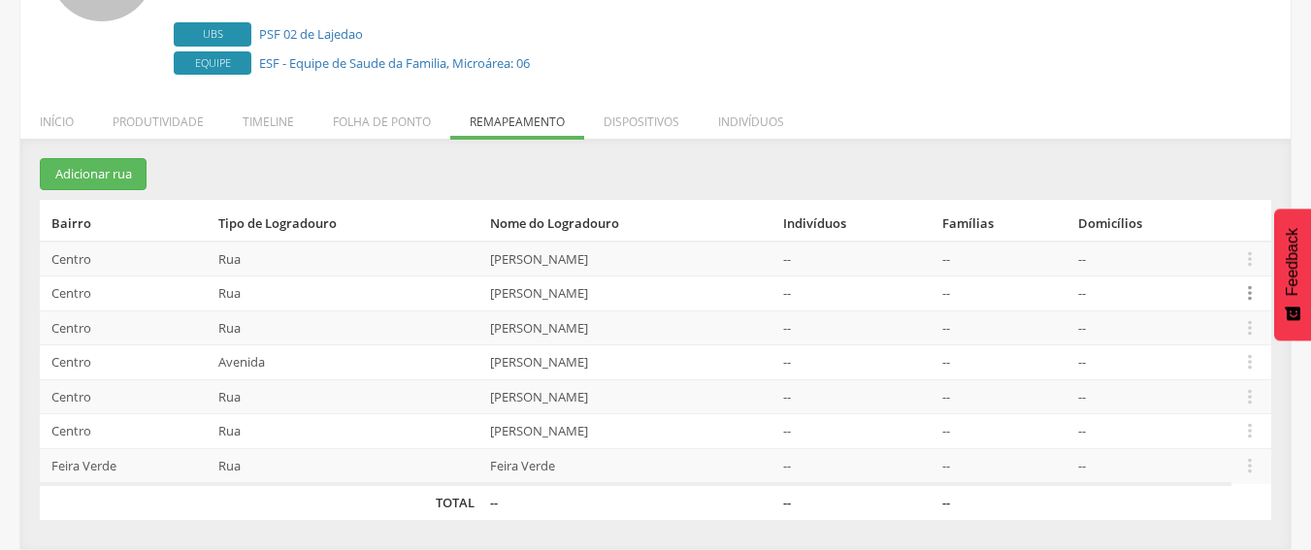
click at [1243, 291] on icon "" at bounding box center [1249, 292] width 21 height 21
click at [1217, 221] on link "Desalocar famílias" at bounding box center [1182, 217] width 153 height 24
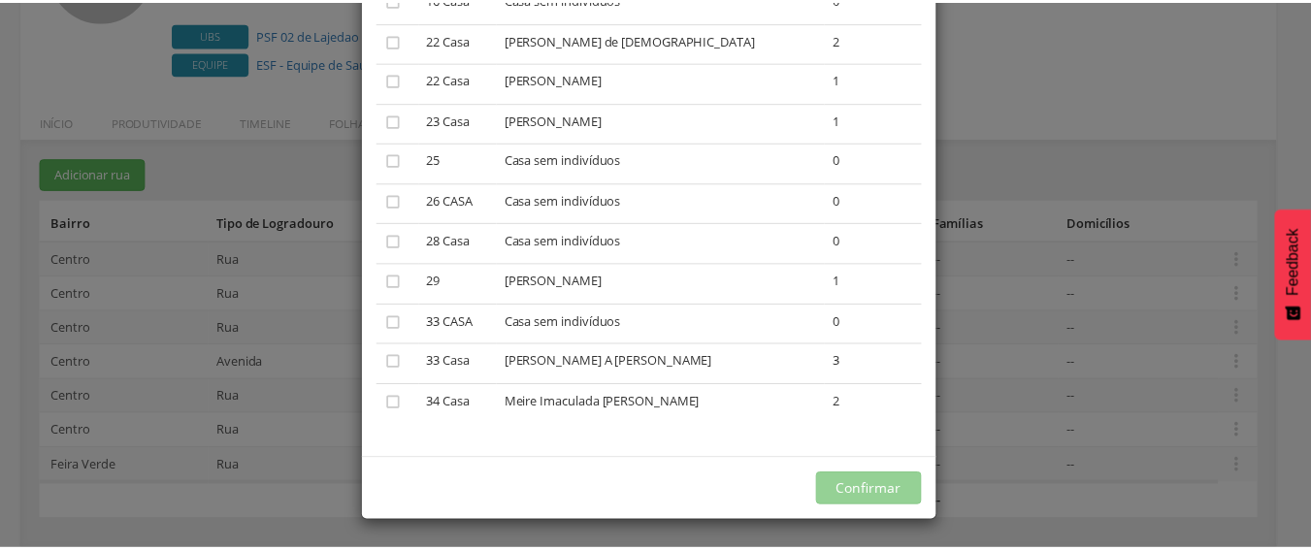
scroll to position [1737, 0]
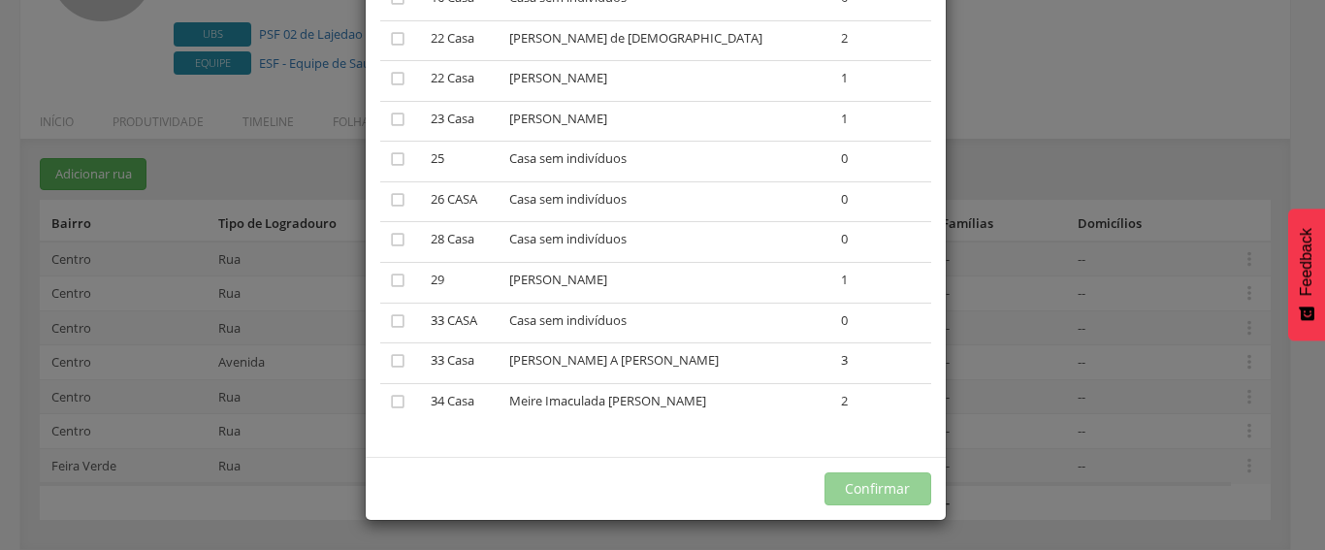
click at [1025, 200] on div "× Desalocar Famílias A lista abaixo apresenta as casas da [PERSON_NAME] que est…" at bounding box center [662, 275] width 1325 height 550
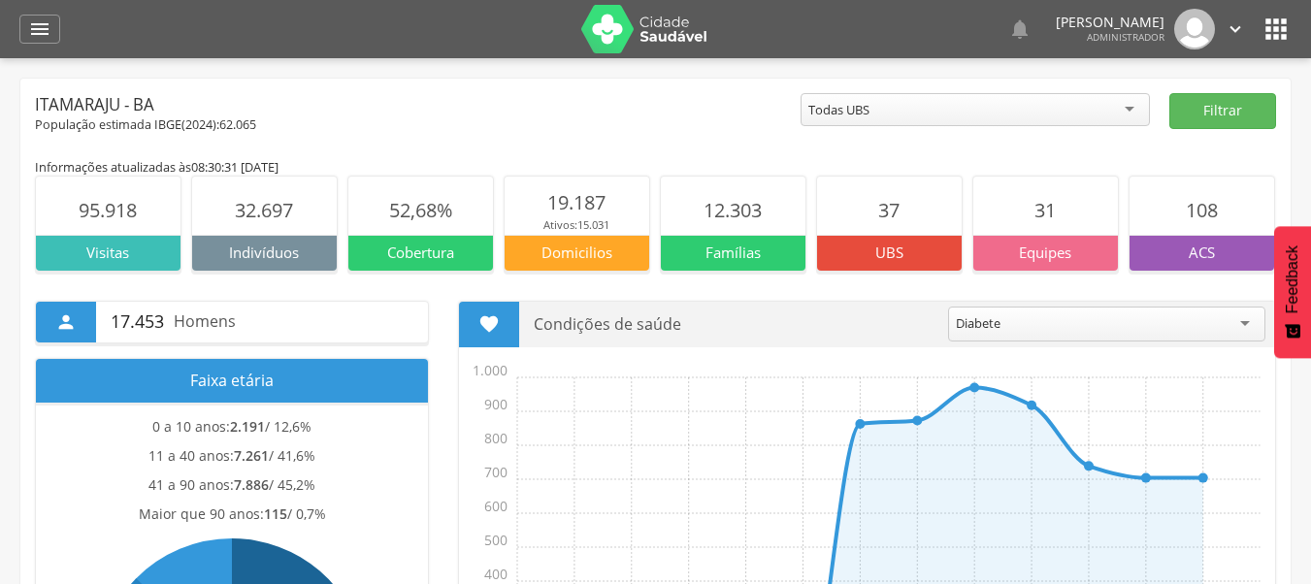
click at [62, 33] on div " Dashboard Supervisão Produtividade Mapa da cidade Mapa de cobertura Ranking A…" at bounding box center [655, 29] width 1272 height 58
click at [56, 28] on div "" at bounding box center [39, 29] width 41 height 29
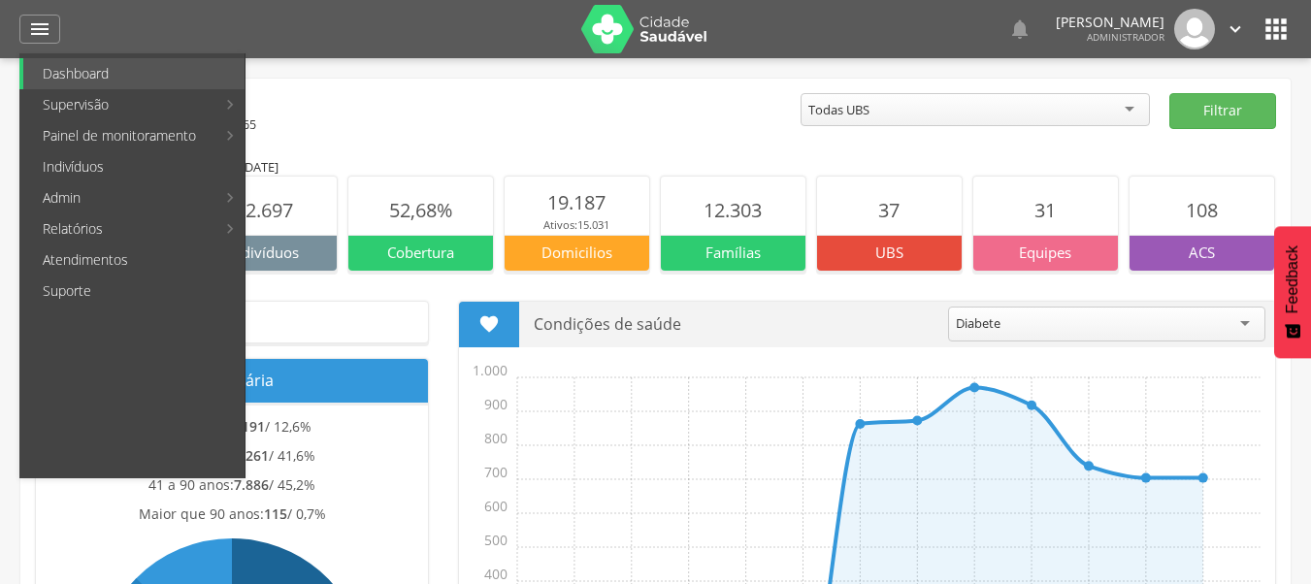
click at [1278, 30] on icon "" at bounding box center [1275, 29] width 31 height 31
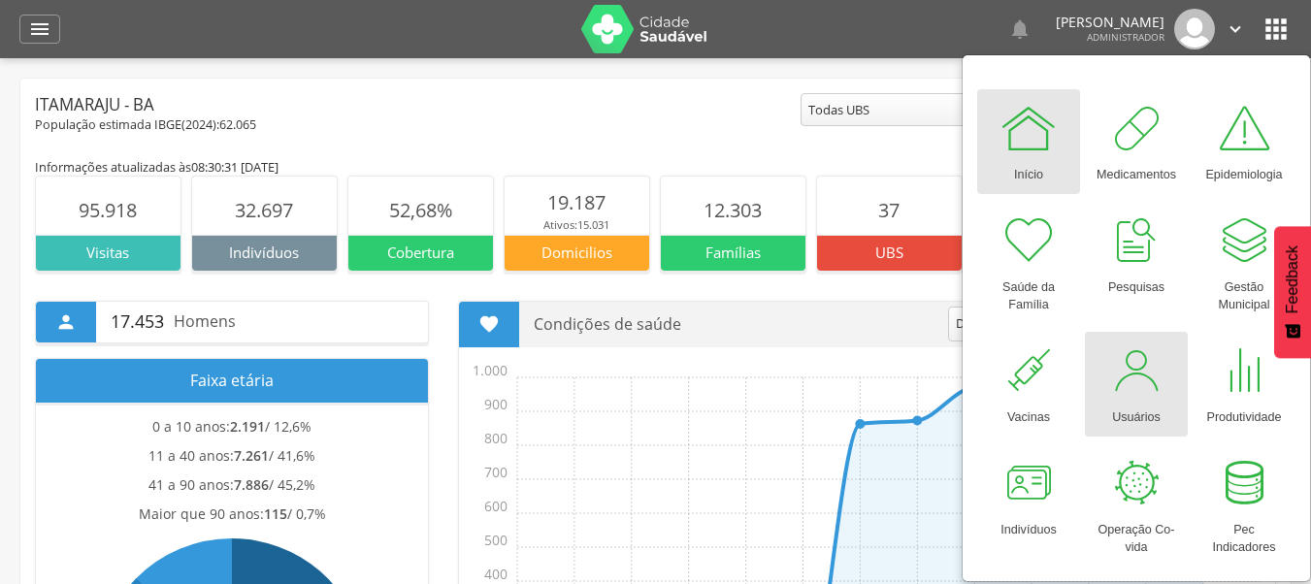
click at [1122, 368] on div at bounding box center [1136, 371] width 58 height 58
